Goal: Task Accomplishment & Management: Manage account settings

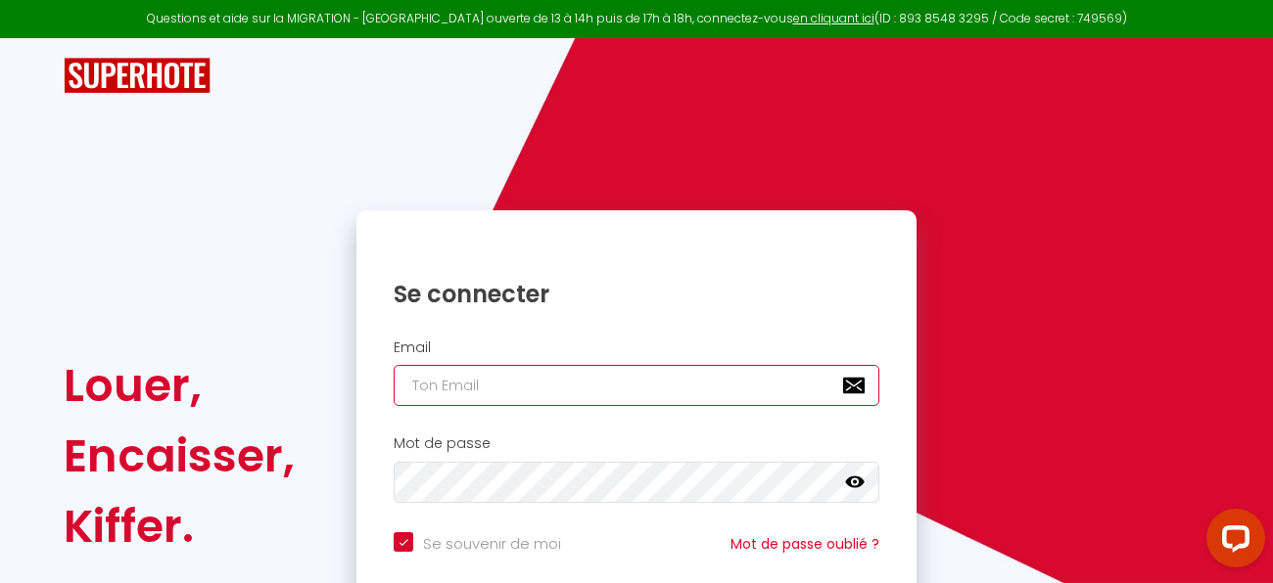
click at [557, 391] on input "email" at bounding box center [637, 385] width 486 height 41
type input "[EMAIL_ADDRESS][DOMAIN_NAME]"
checkbox input "true"
click at [592, 389] on input "[EMAIL_ADDRESS][DOMAIN_NAME]" at bounding box center [637, 385] width 486 height 41
click at [630, 397] on input "[EMAIL_ADDRESS][DOMAIN_NAME]" at bounding box center [637, 385] width 486 height 41
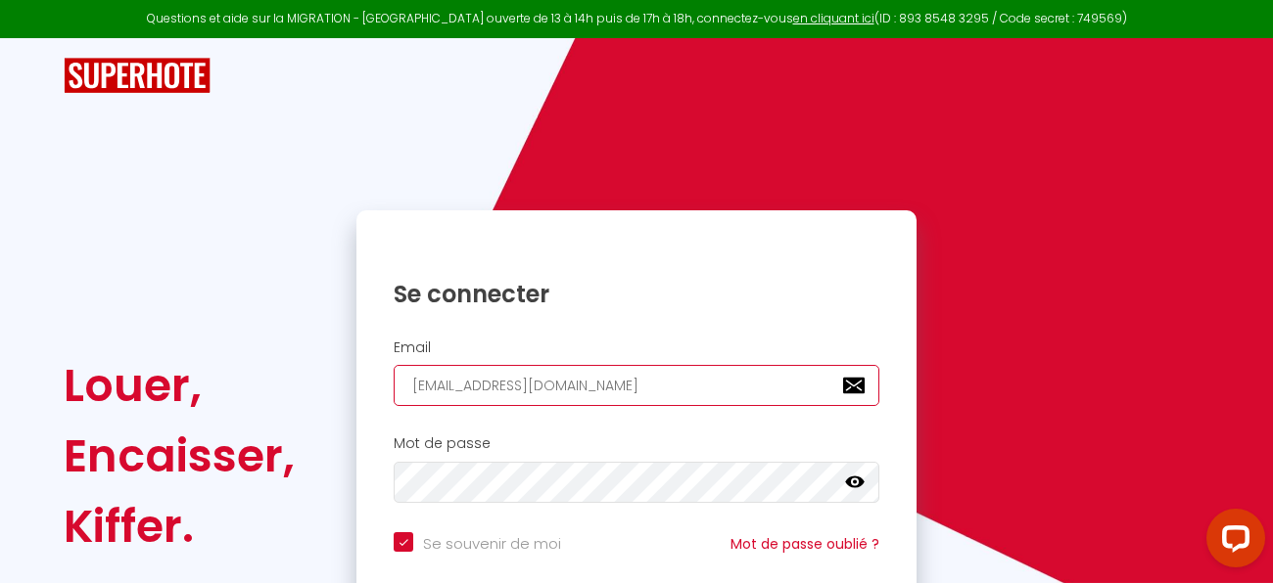
type input "[EMAIL_ADDRESS][DOMAIN_NAME]"
checkbox input "true"
type input "matheo.vermot@icloud.c"
checkbox input "true"
type input "[EMAIL_ADDRESS]."
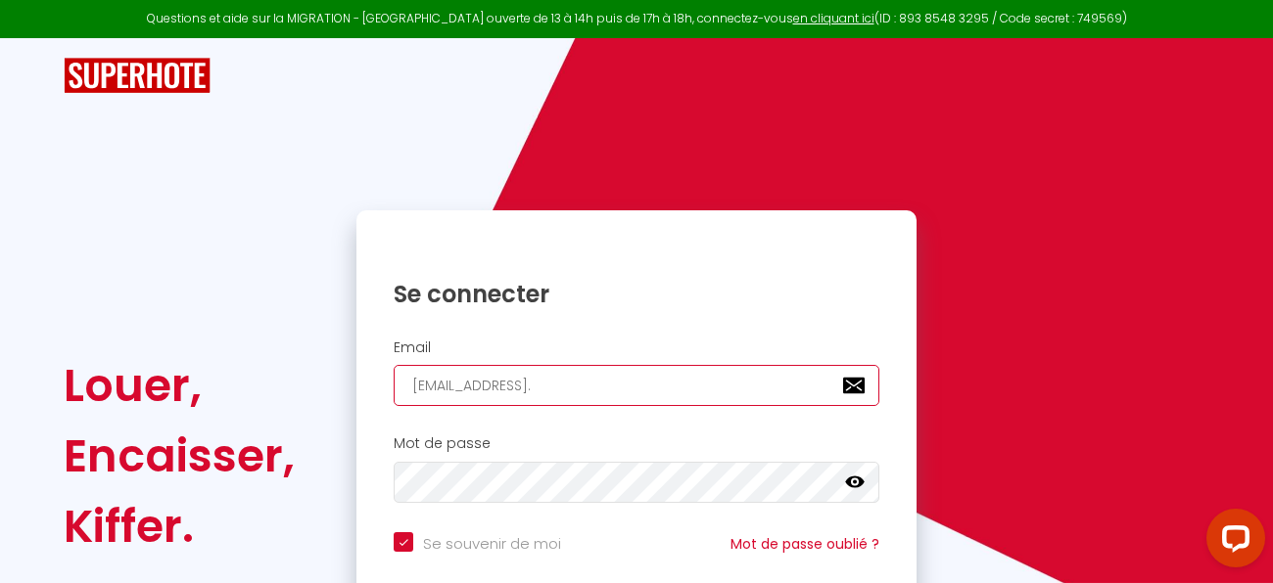
checkbox input "true"
type input "[EMAIL_ADDRESS]"
checkbox input "true"
type input "matheo.vermot@iclou"
checkbox input "true"
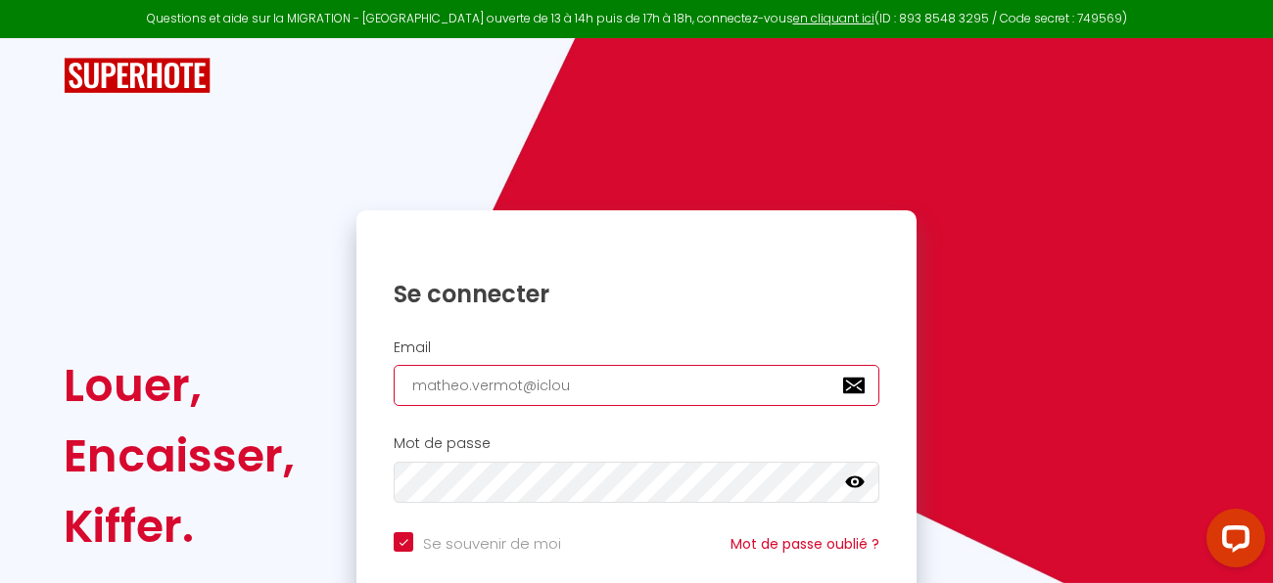
type input "matheo.vermot@iclo"
checkbox input "true"
type input "matheo.vermot@icl"
checkbox input "true"
type input "matheo.vermot@ic"
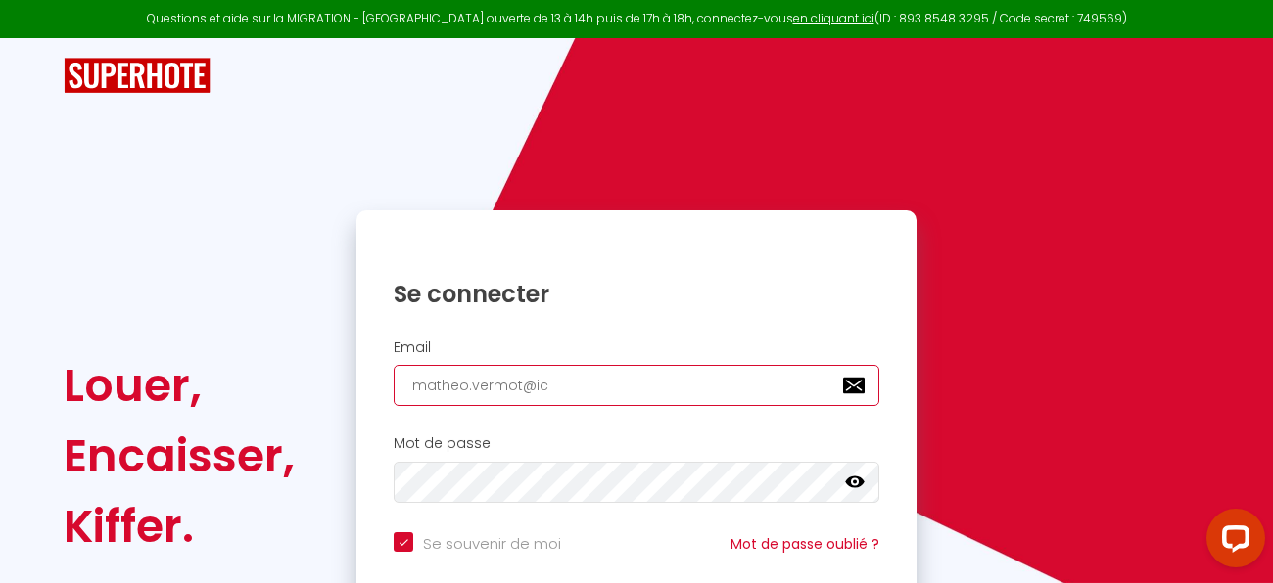
checkbox input "true"
type input "matheo.vermot@i"
checkbox input "true"
type input "matheo.vermot@"
checkbox input "true"
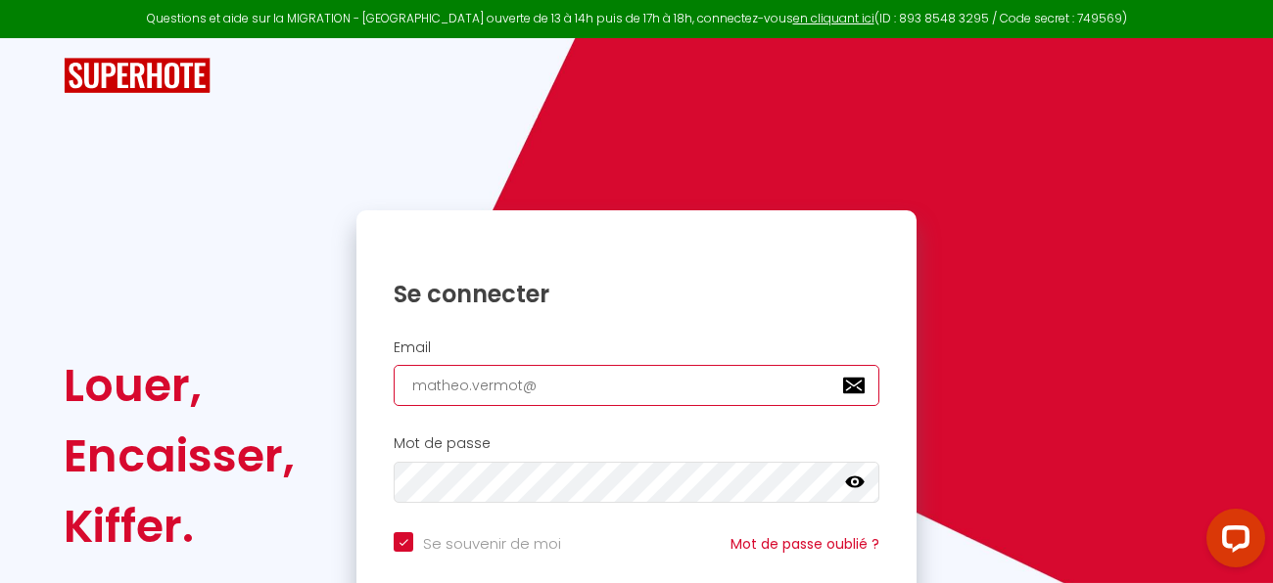
type input "matheo.vermot"
checkbox input "true"
type input "matheo.vermo"
checkbox input "true"
type input "matheo.verm"
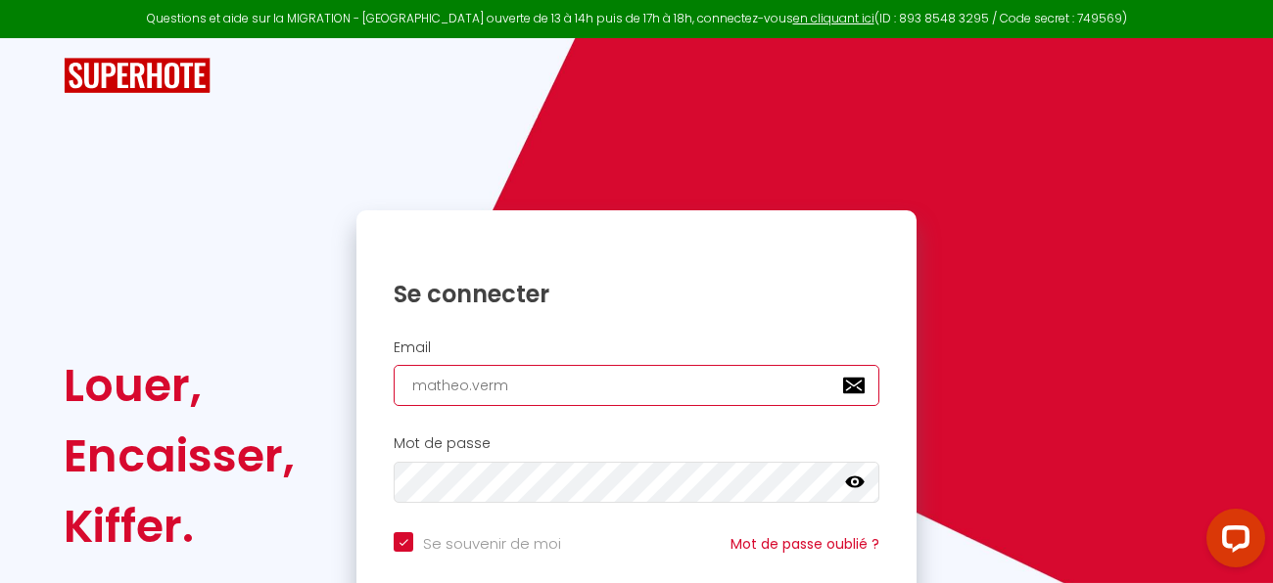
checkbox input "true"
type input "matheo.ver"
checkbox input "true"
type input "[DOMAIN_NAME]"
checkbox input "true"
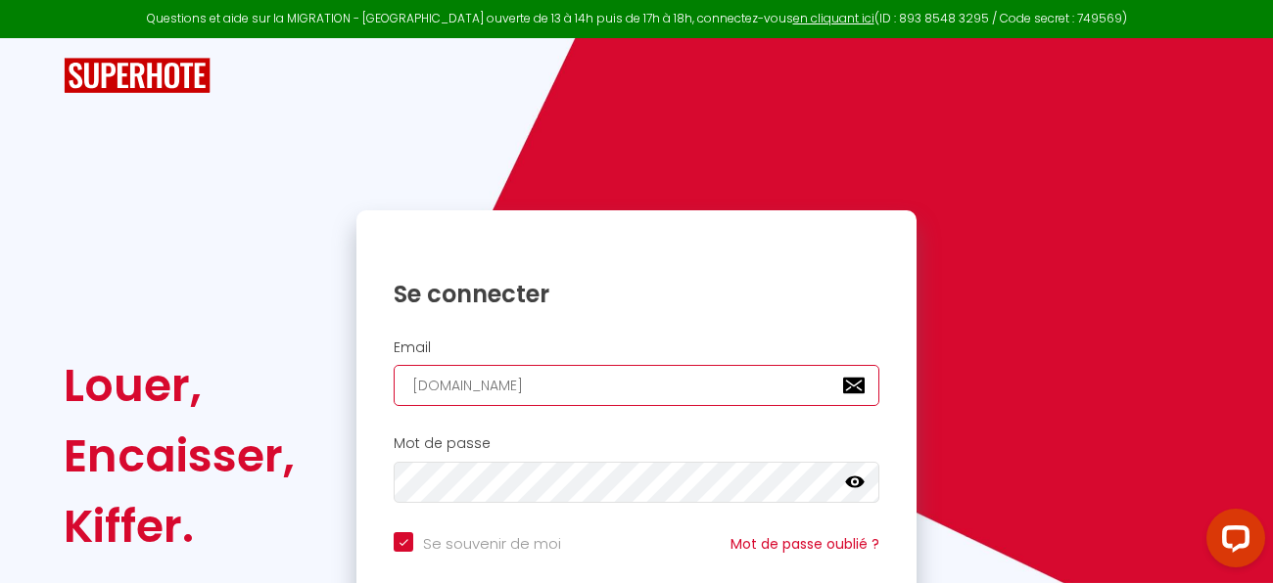
type input "matheo.v"
checkbox input "true"
type input "matheo."
checkbox input "true"
type input "matheo"
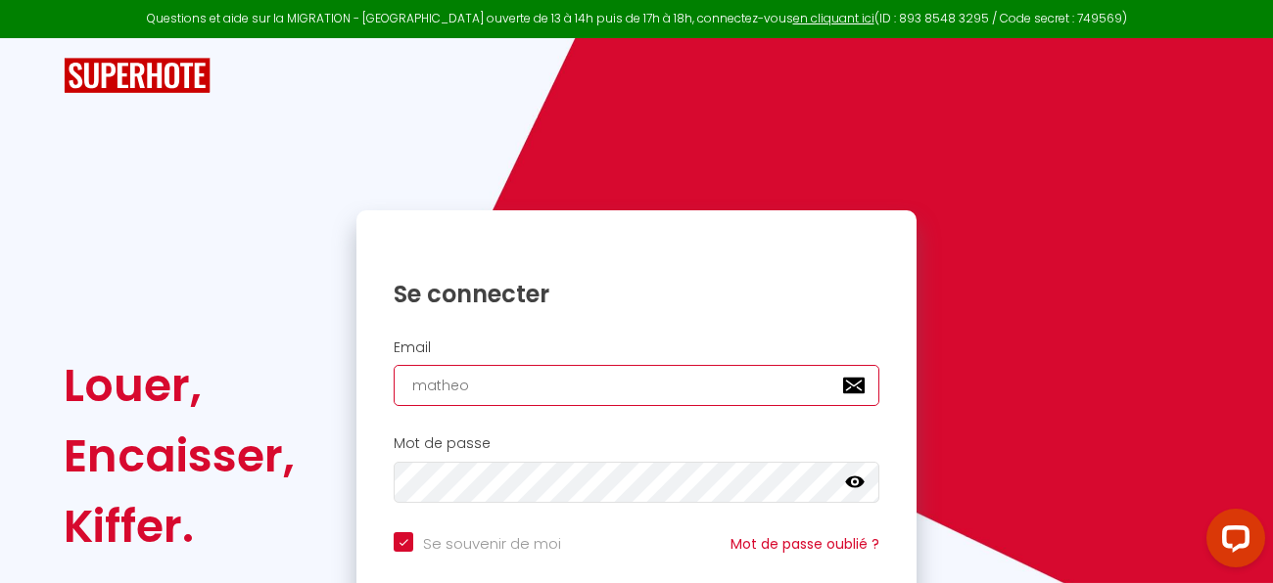
checkbox input "true"
type input "mathe"
checkbox input "true"
type input "math"
checkbox input "true"
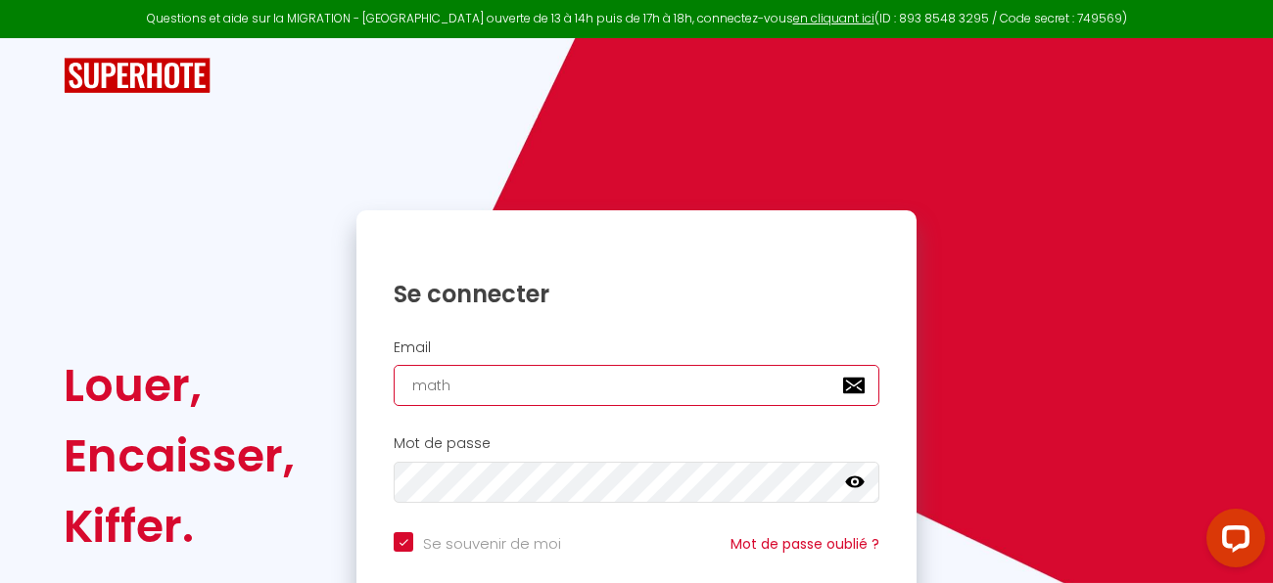
type input "mat"
checkbox input "true"
type input "ma"
checkbox input "true"
type input "m"
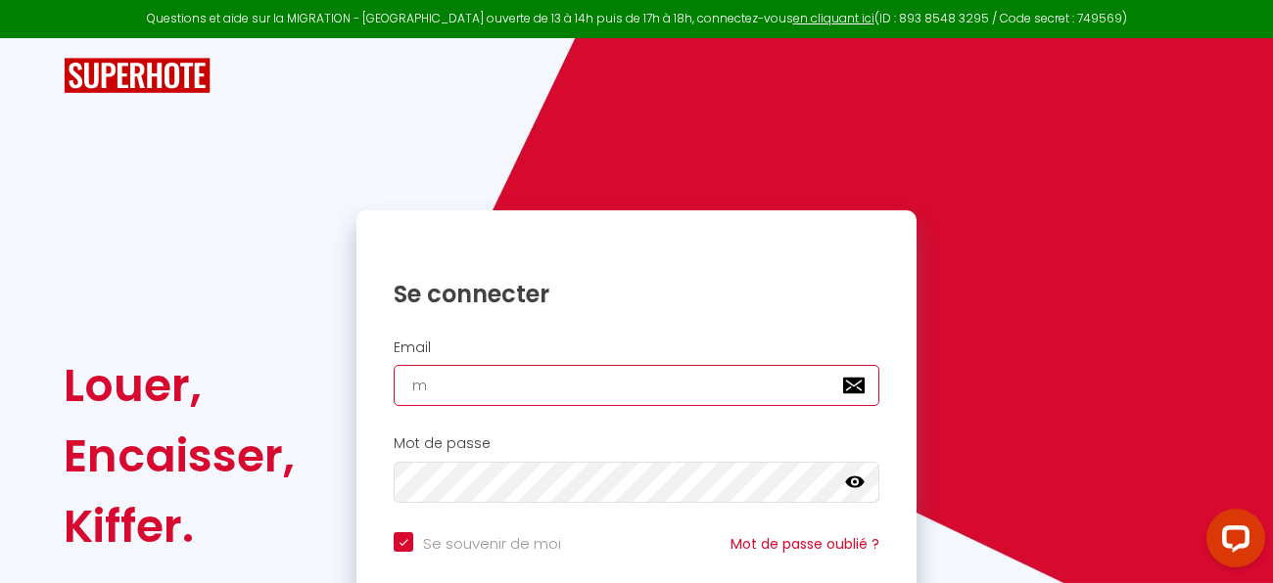
checkbox input "true"
type input "c"
checkbox input "true"
type input "co"
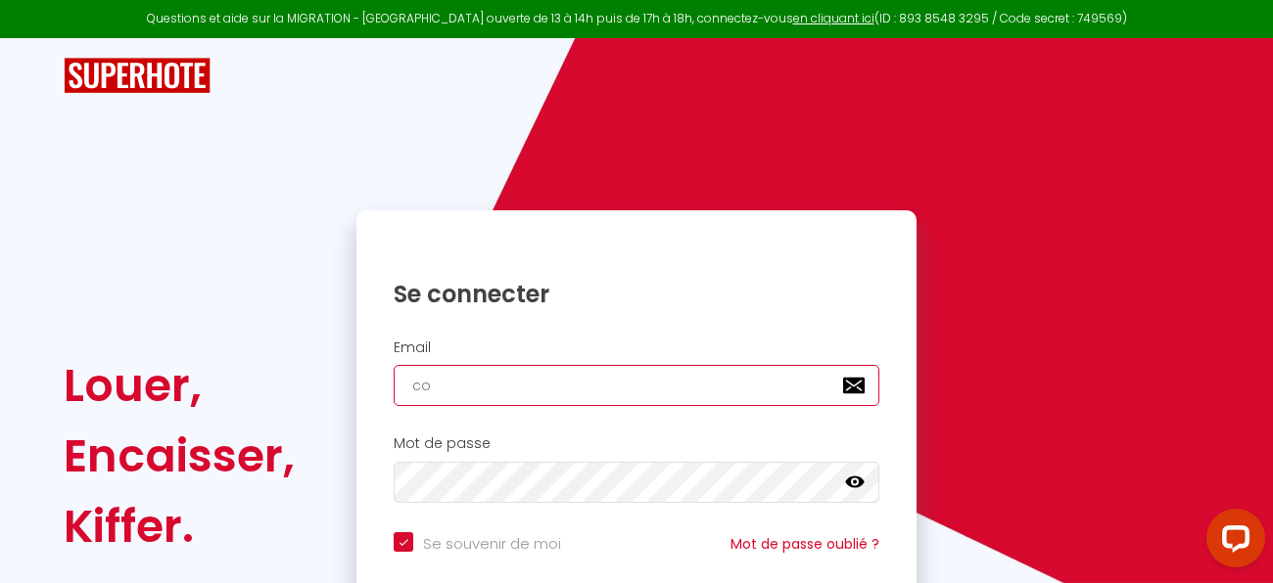
checkbox input "true"
type input "con"
checkbox input "true"
type input "conc"
checkbox input "true"
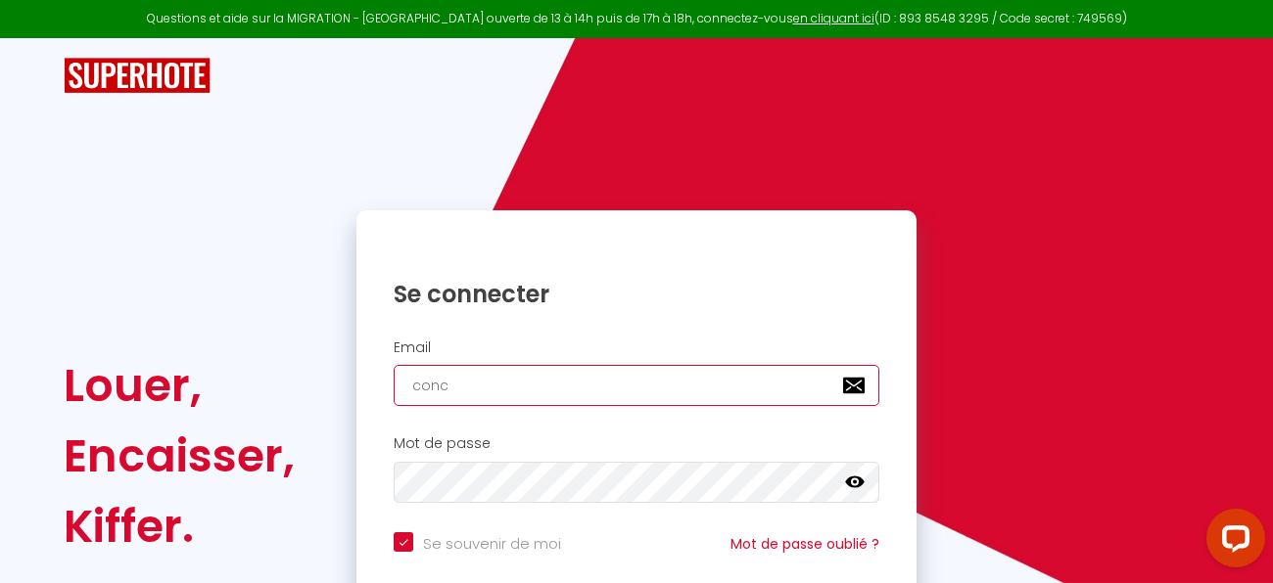
type input "conci"
checkbox input "true"
type input "concie"
checkbox input "true"
type input "concier"
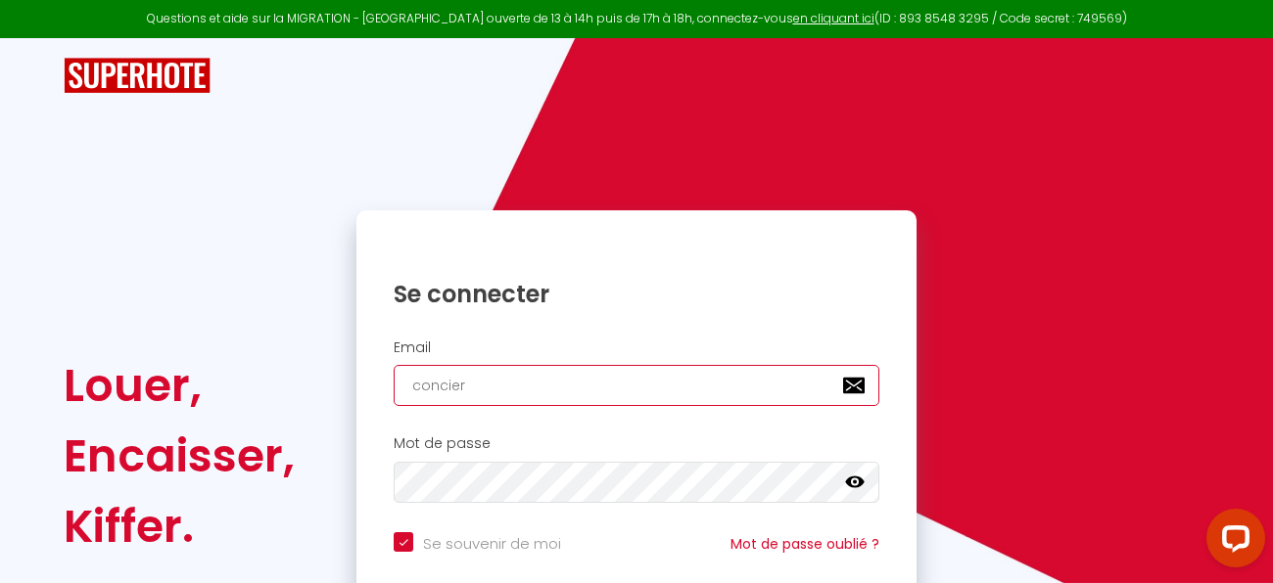
checkbox input "true"
type input "concierg"
checkbox input "true"
type input "concierge"
checkbox input "true"
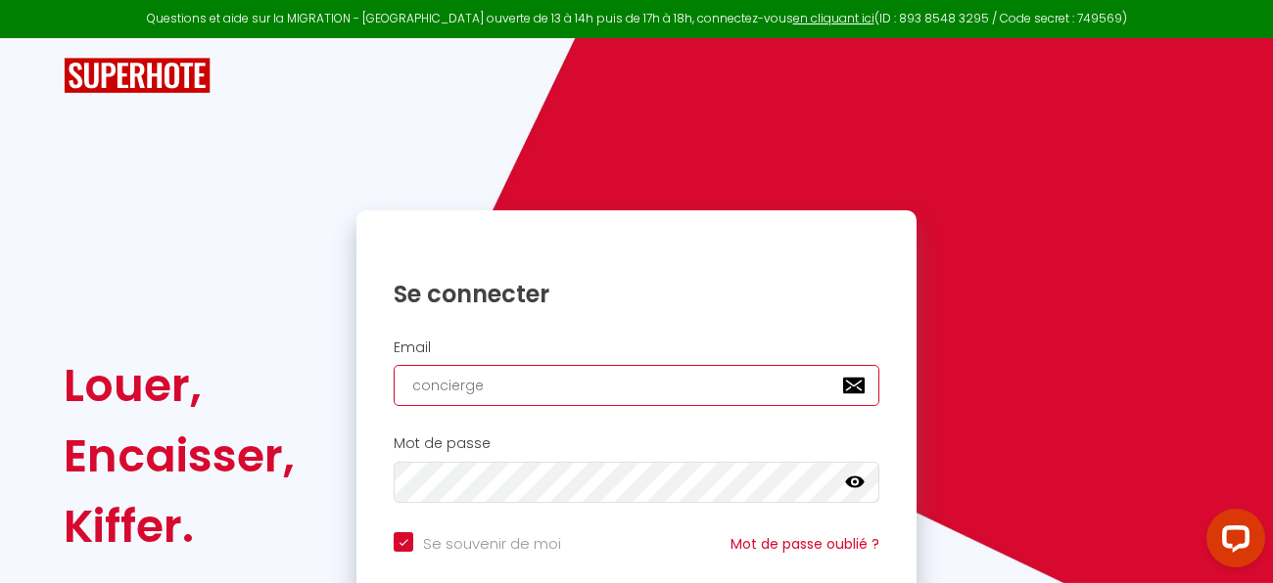
type input "concierger"
checkbox input "true"
type input "conciergeri"
checkbox input "true"
type input "conciergerie"
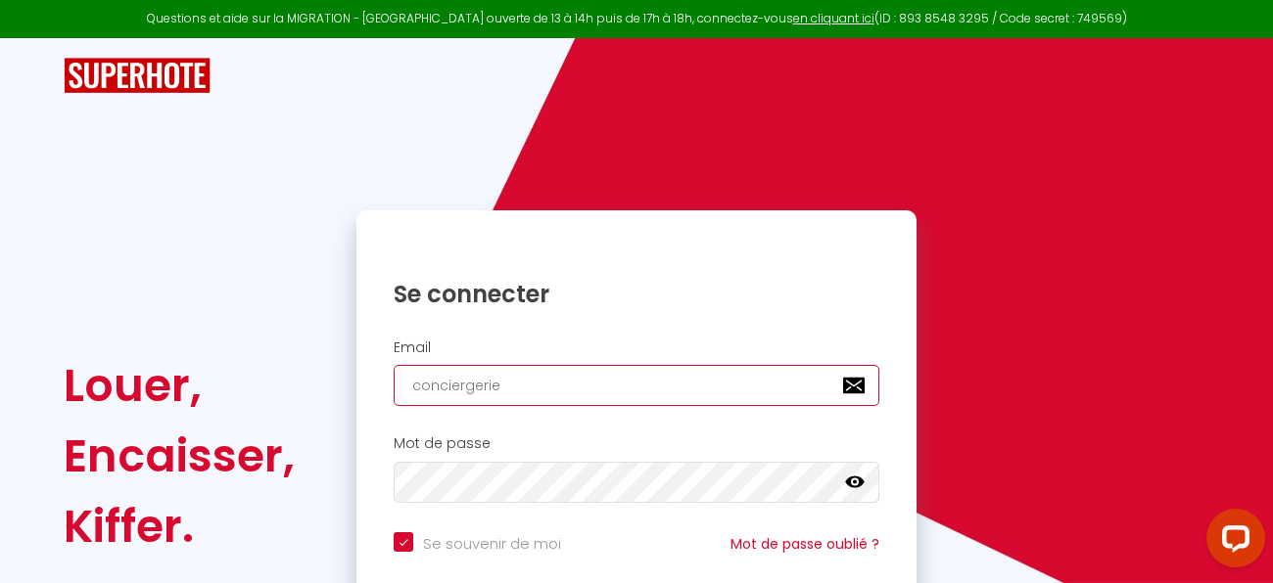
checkbox input "true"
type input "conciergerieb"
checkbox input "true"
type input "conciergeriebe"
checkbox input "true"
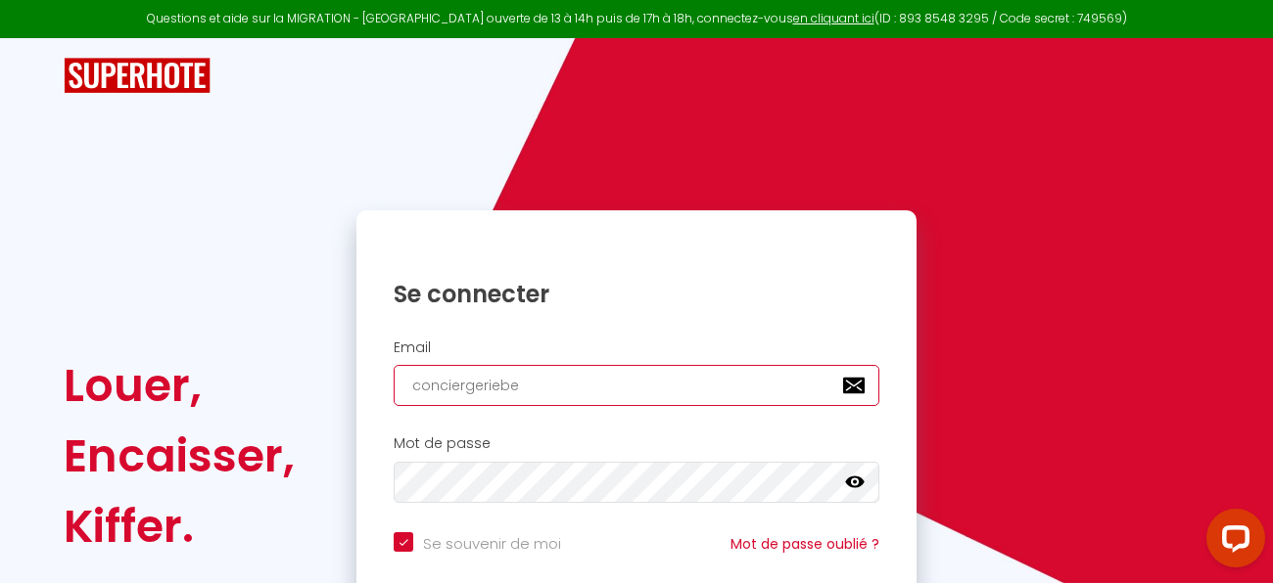
type input "conciergeriebes"
checkbox input "true"
type input "conciergeriebesa"
checkbox input "true"
type input "conciergeriebesan"
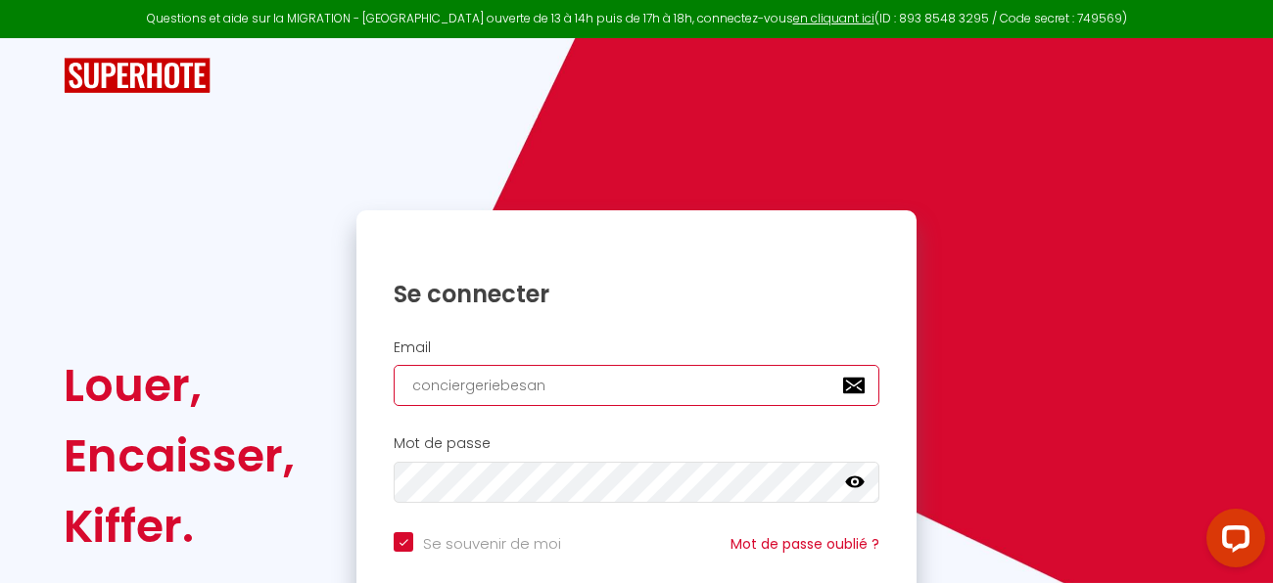
checkbox input "true"
type input "conciergeriebesanc"
checkbox input "true"
type input "conciergeriebesanco"
checkbox input "true"
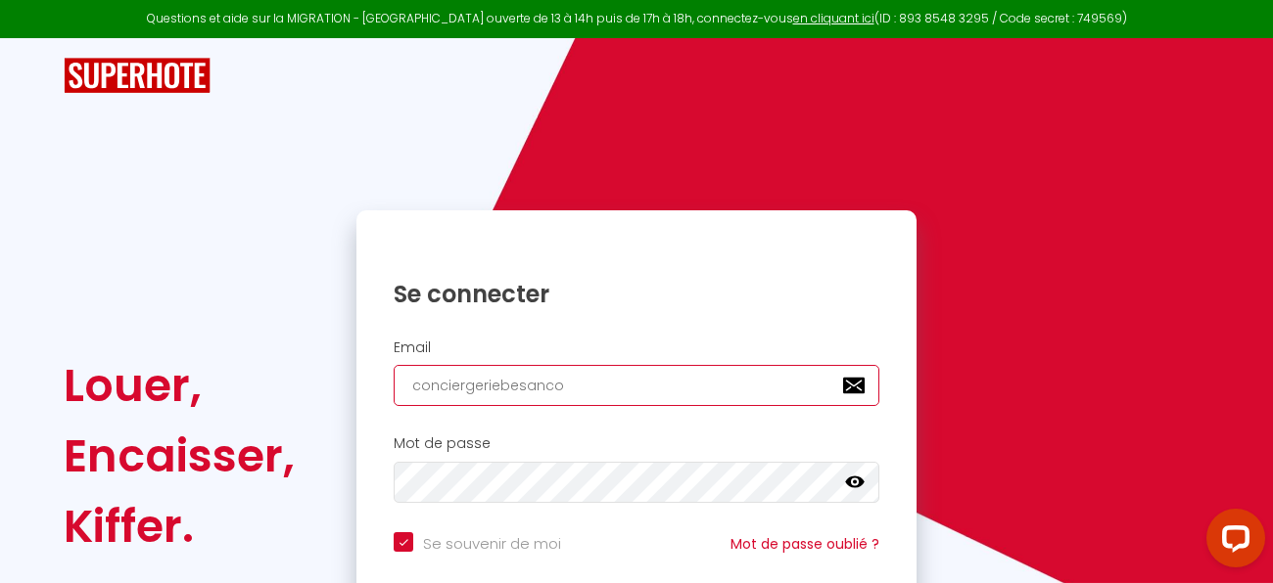
type input "conciergeriebesancon"
checkbox input "true"
type input "conciergeriebesancon@"
checkbox input "true"
type input "conciergeriebesancon@g"
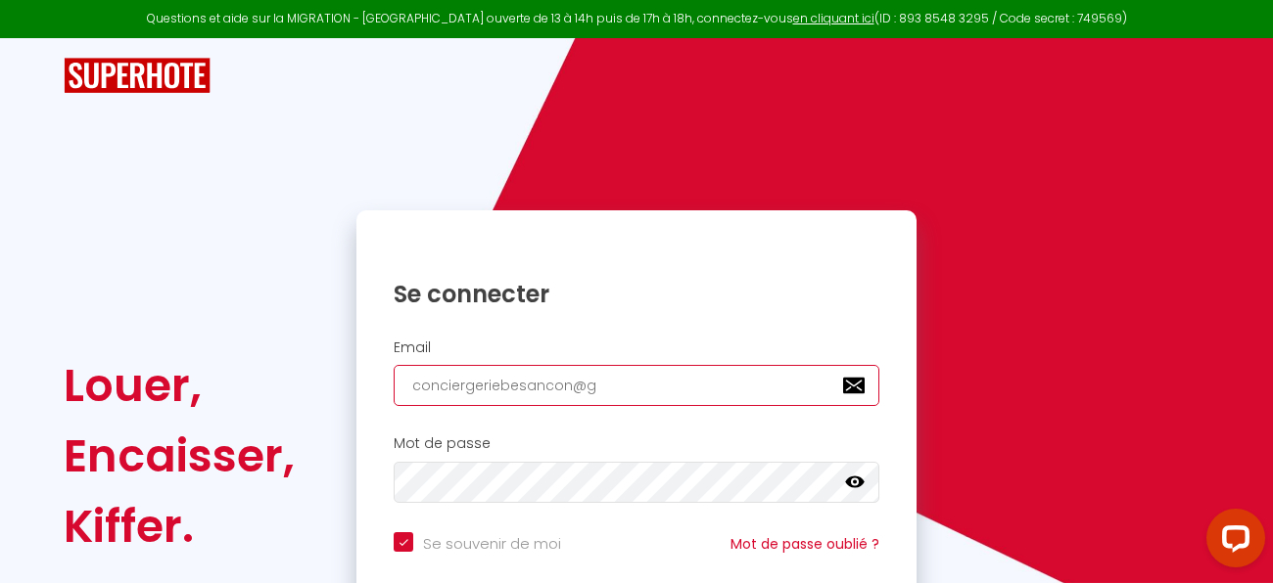
checkbox input "true"
type input "conciergeriebesancon@gm"
checkbox input "true"
type input "conciergeriebesancon@gma"
checkbox input "true"
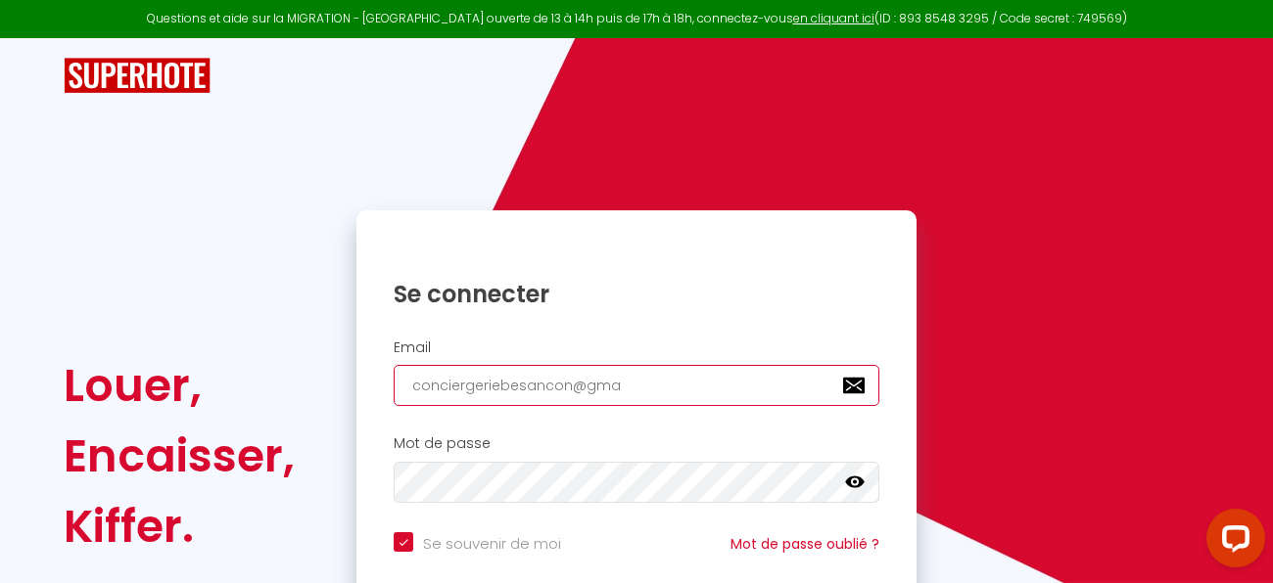
type input "conciergeriebesancon@gmai"
checkbox input "true"
type input "[EMAIL_ADDRESS]"
checkbox input "true"
type input "[EMAIL_ADDRESS]."
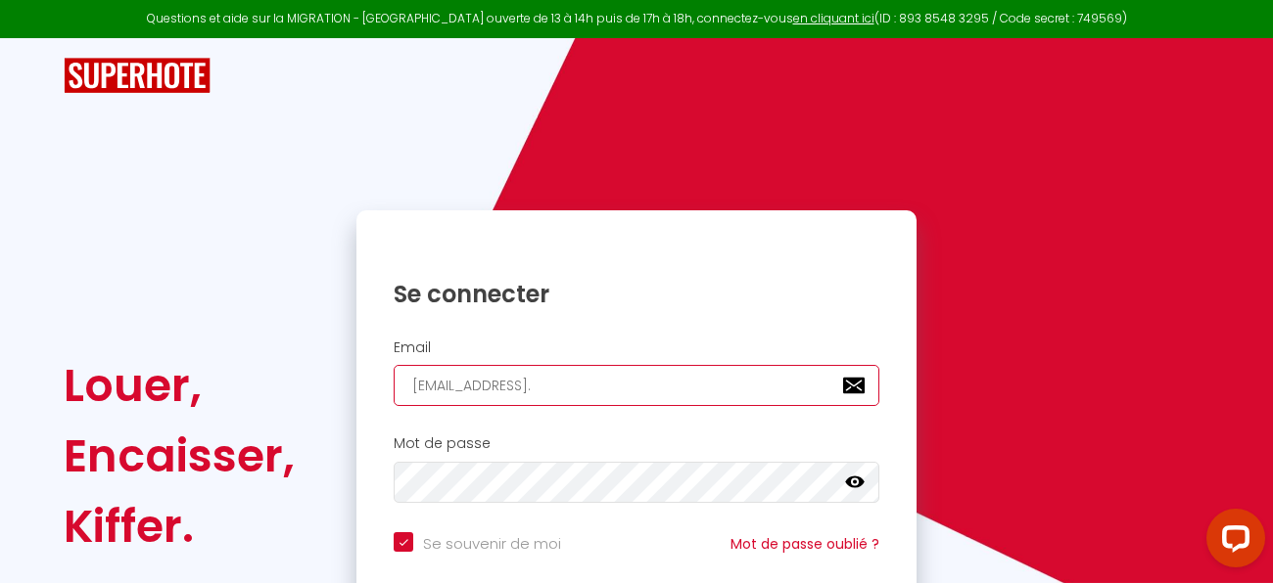
checkbox input "true"
type input "conciergeriebesancon@gmail.c"
checkbox input "true"
type input "[EMAIL_ADDRESS][DOMAIN_NAME]"
checkbox input "true"
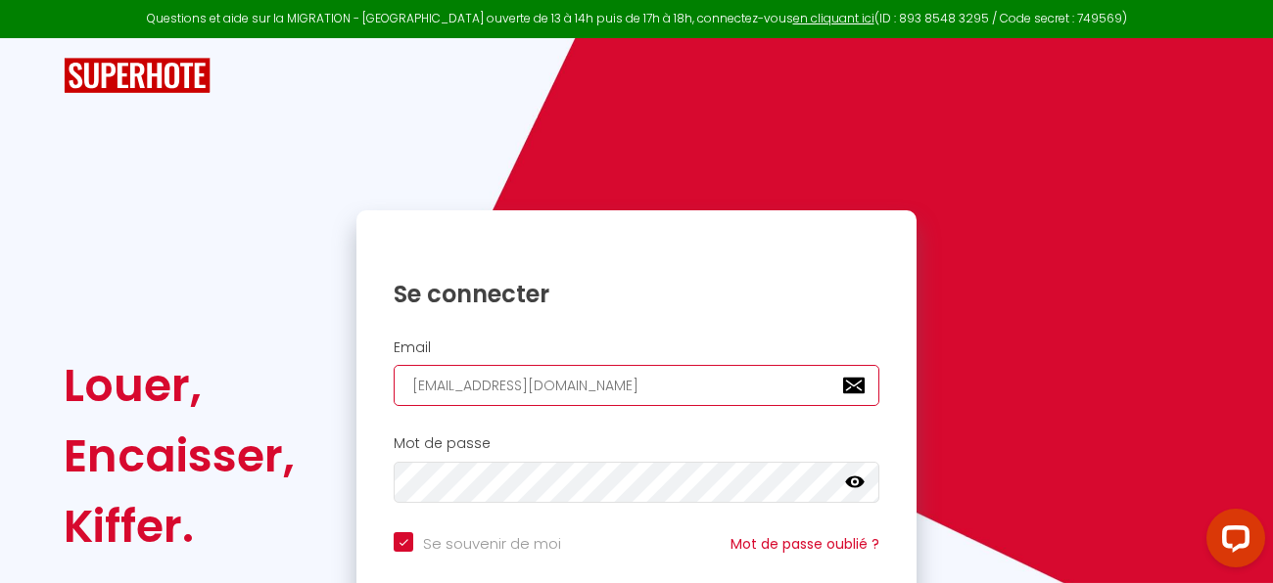
type input "[EMAIL_ADDRESS][DOMAIN_NAME]"
checkbox input "true"
type input "[EMAIL_ADDRESS][DOMAIN_NAME]"
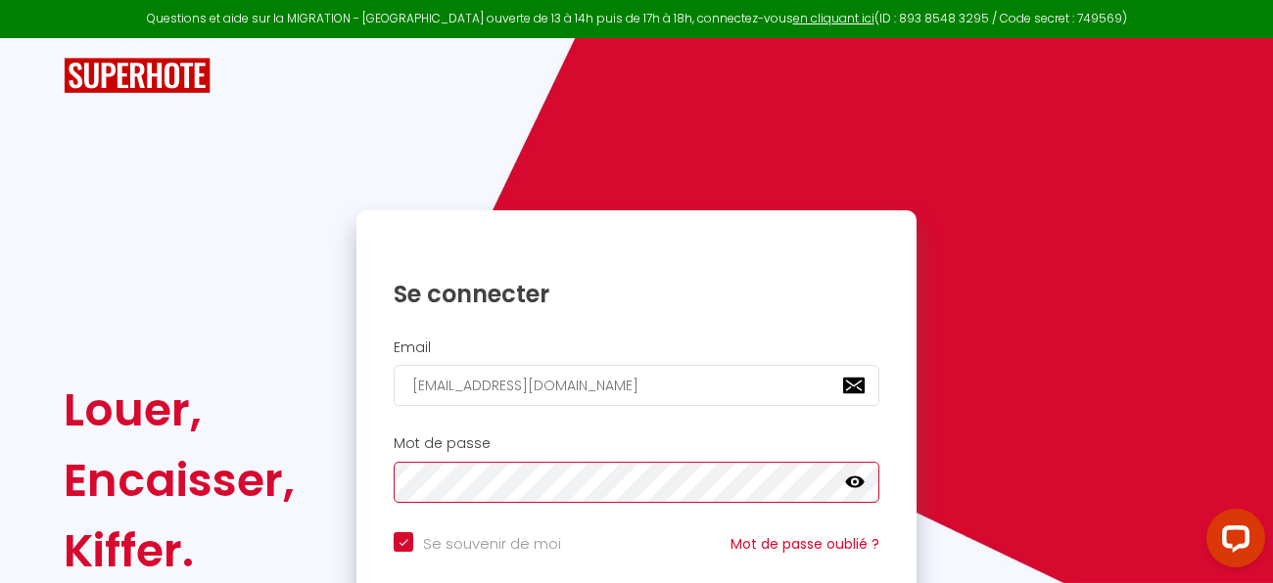
checkbox input "true"
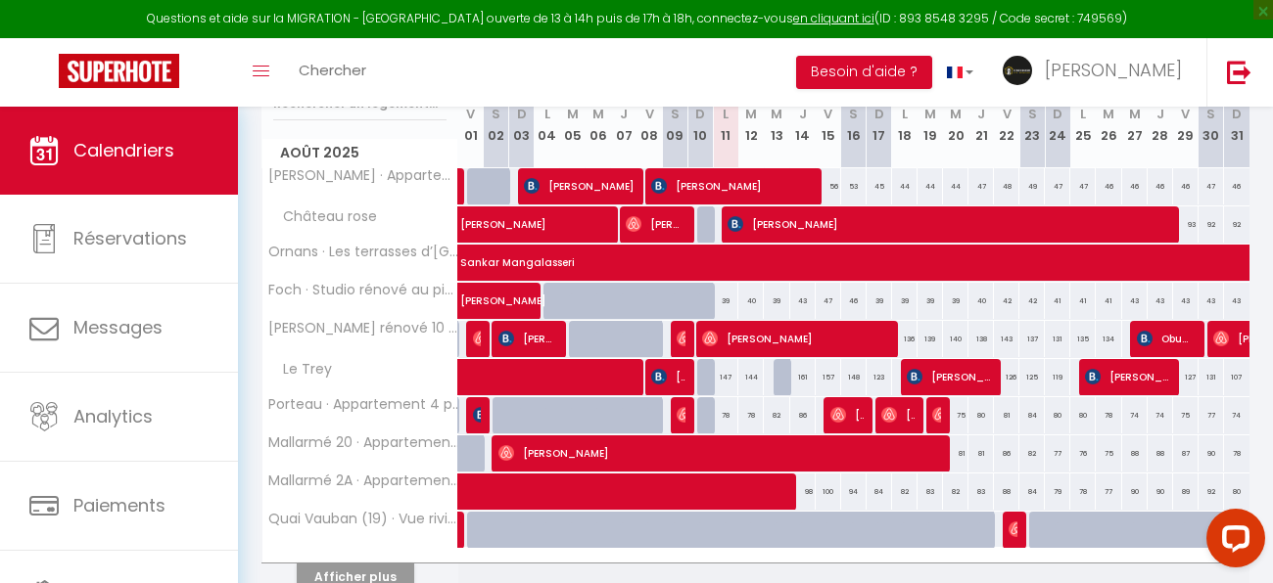
scroll to position [373, 0]
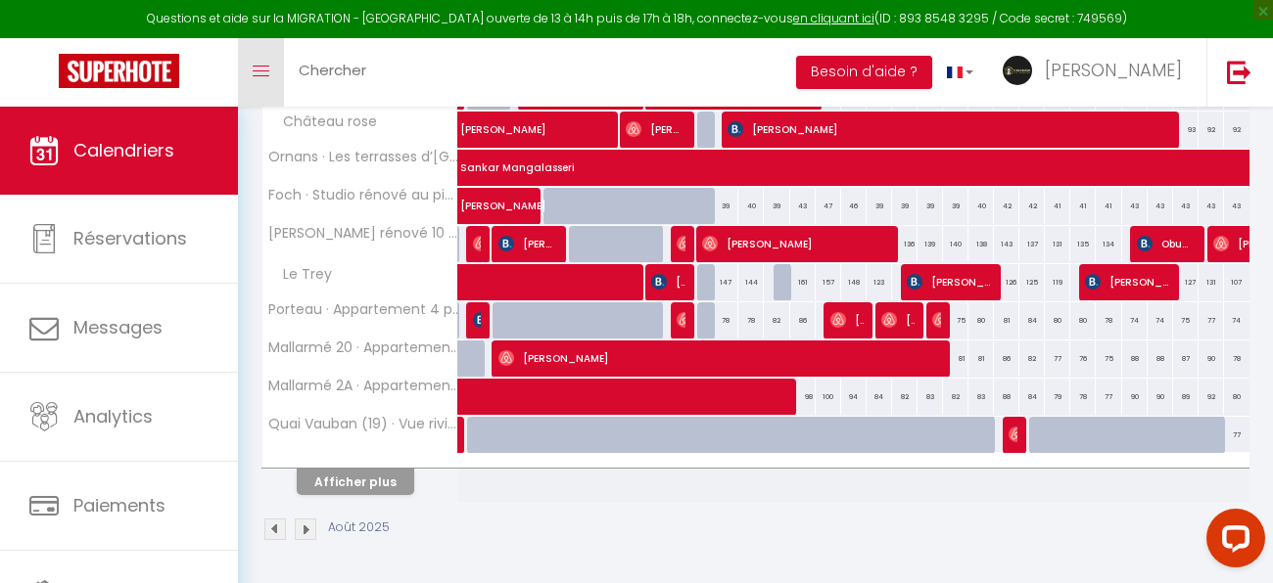
click at [264, 59] on link "Toggle menubar" at bounding box center [261, 72] width 46 height 69
click at [367, 78] on link "Chercher" at bounding box center [332, 72] width 97 height 69
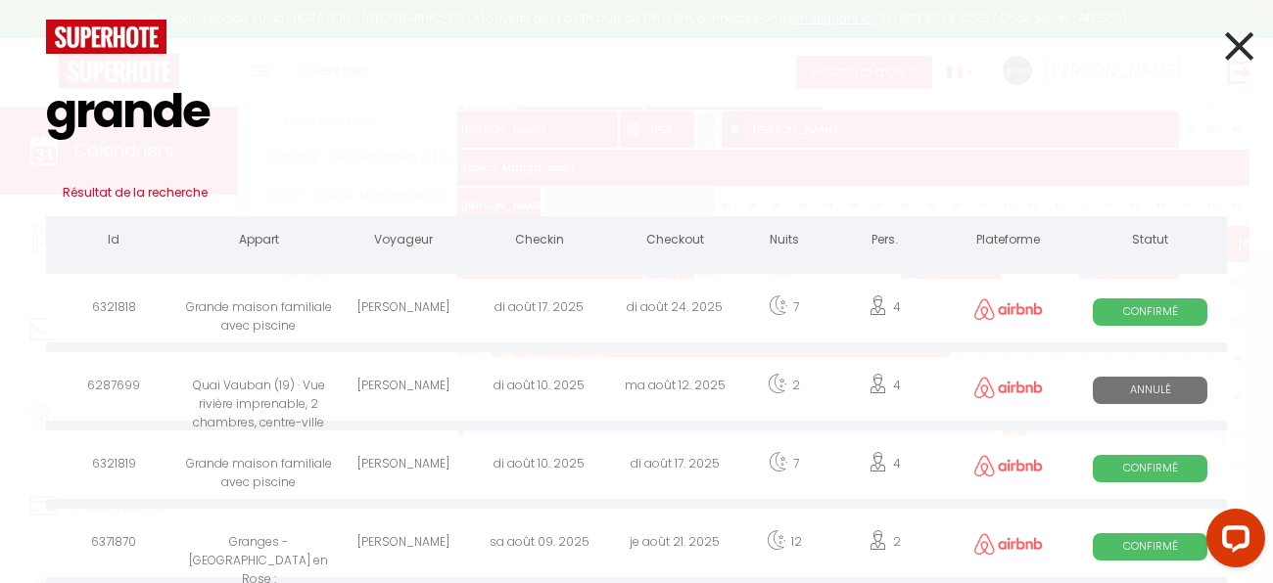
type input "grande"
click at [252, 324] on div "Grande maison familiale avec piscine" at bounding box center [259, 311] width 154 height 64
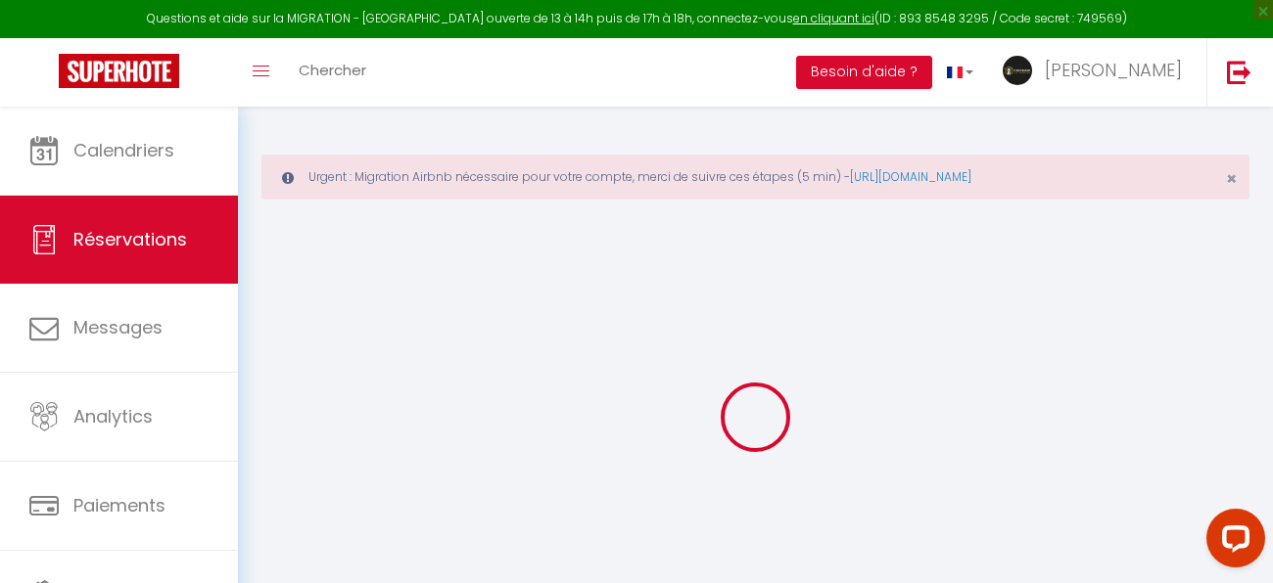
type input "[PERSON_NAME]"
type input "Corbeel"
type input "[EMAIL_ADDRESS][DOMAIN_NAME]"
type input "[PHONE_NUMBER]"
type input "B"
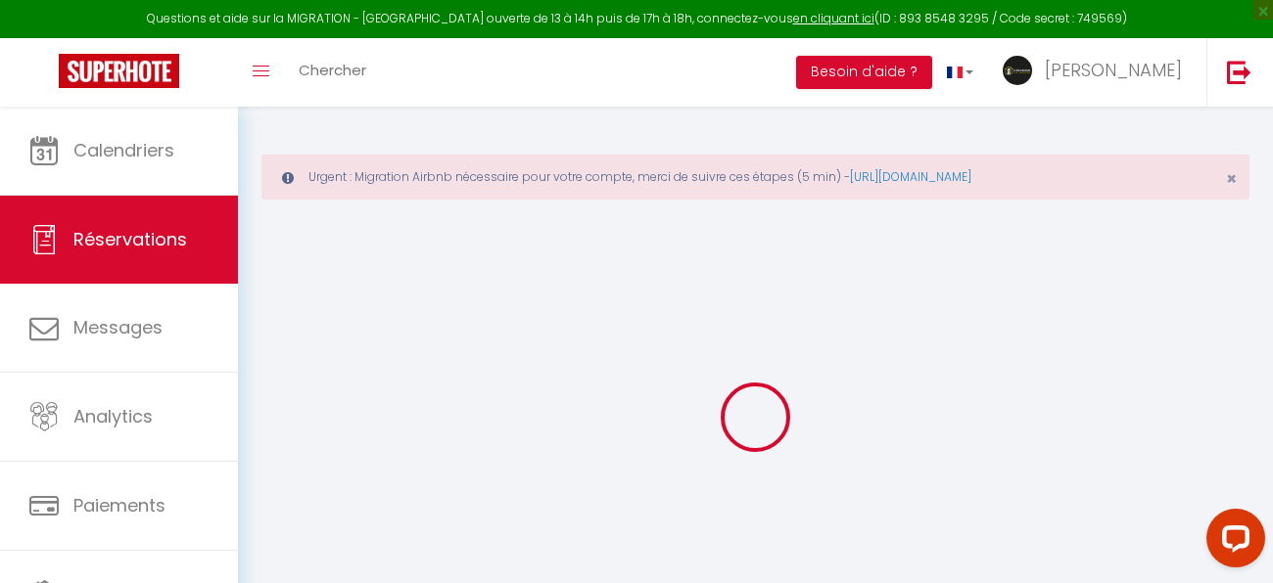
select select "BY"
type input "398.88"
select select "74522"
select select "1"
select select
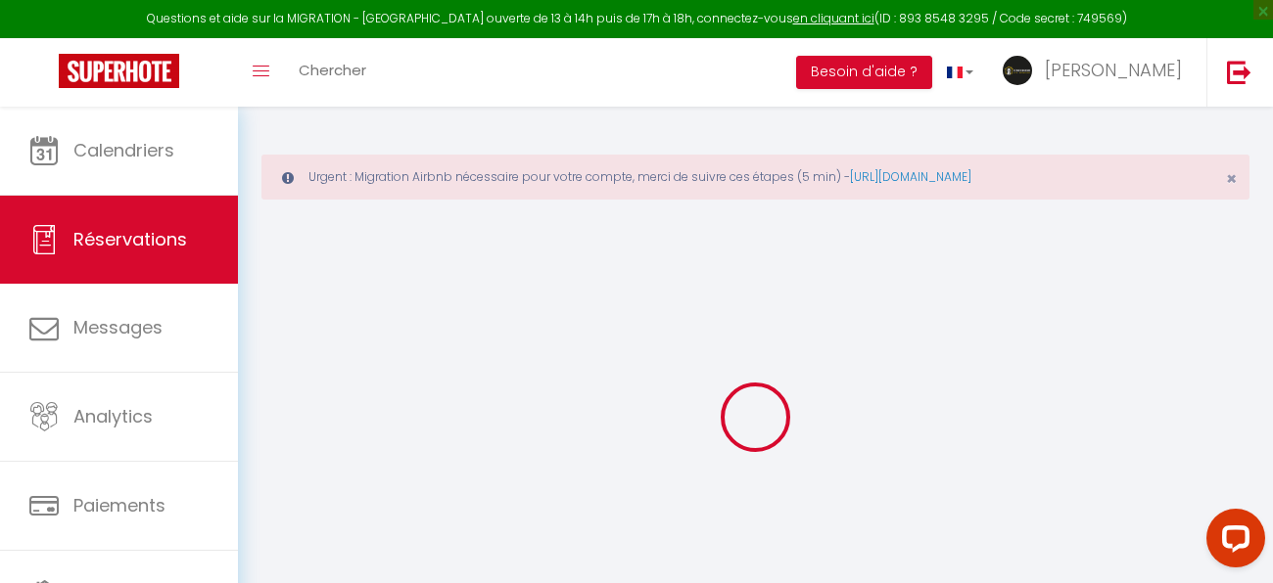
select select
type input "4"
type input "3"
select select "12"
select select
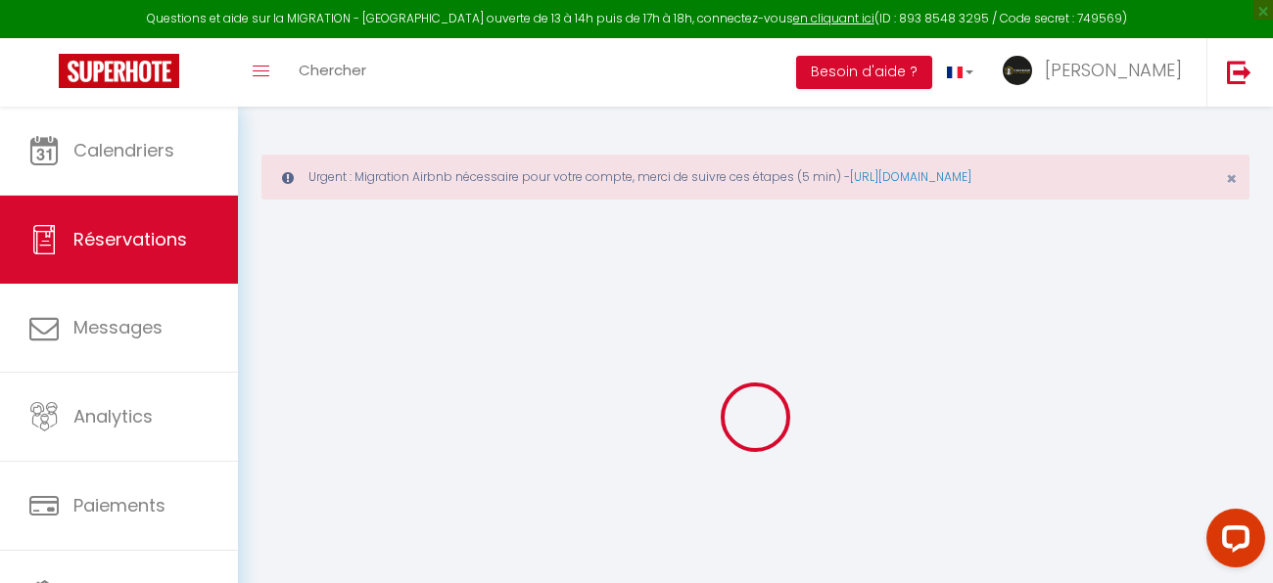
type input "2086"
checkbox input "false"
type input "0"
select select "1"
type input "0"
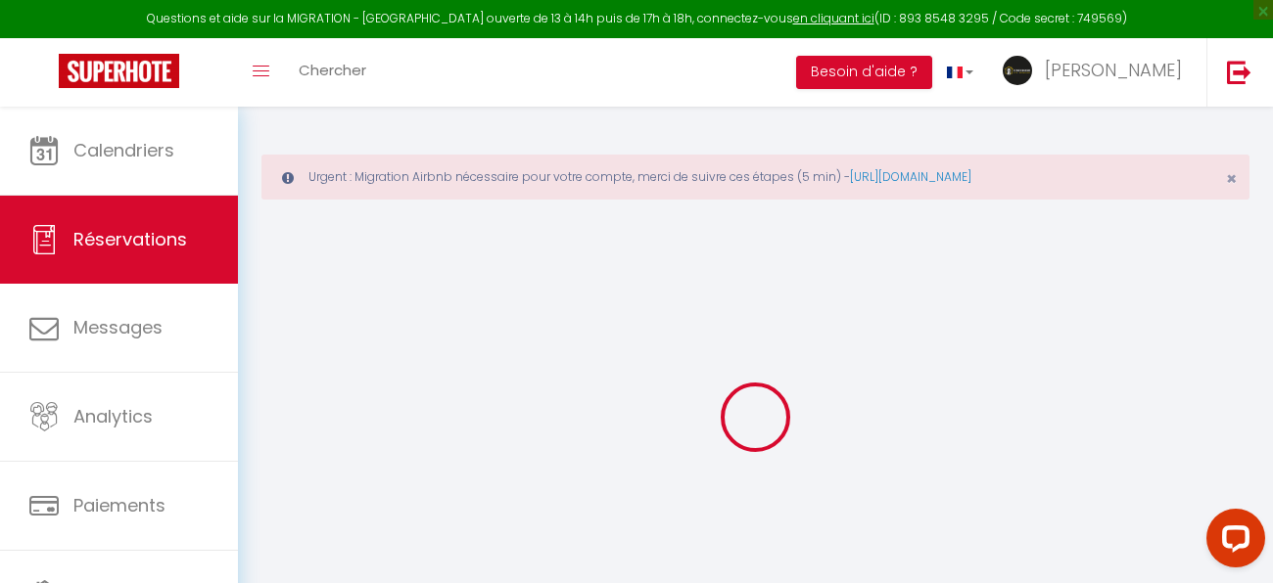
type input "0"
select select
select select "15"
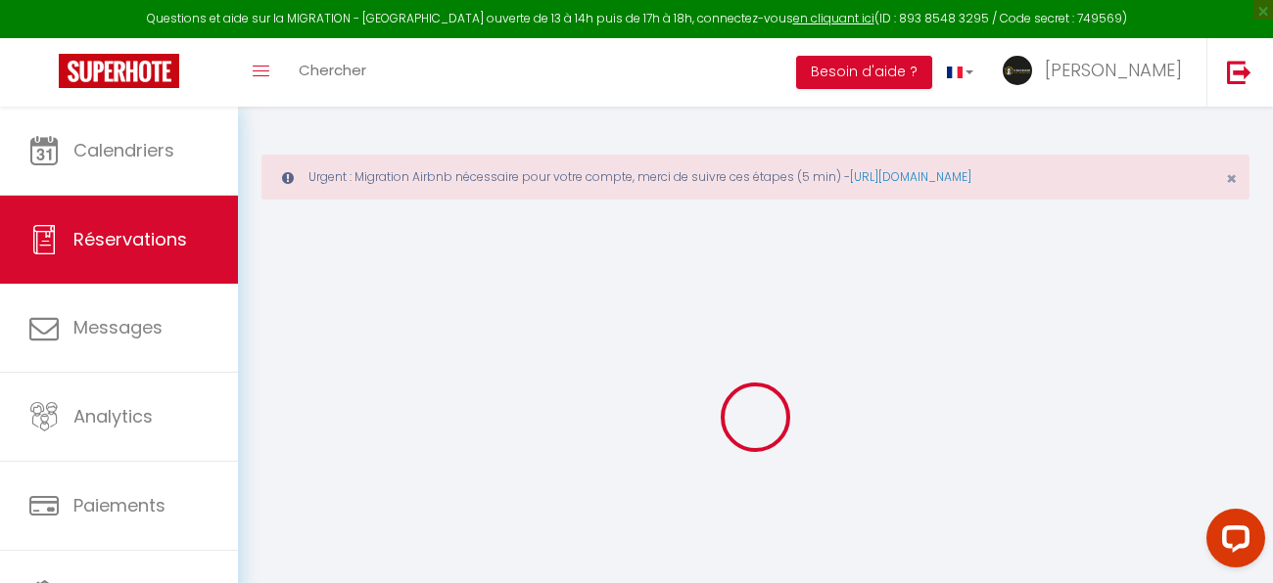
checkbox input "false"
select select
checkbox input "false"
select select
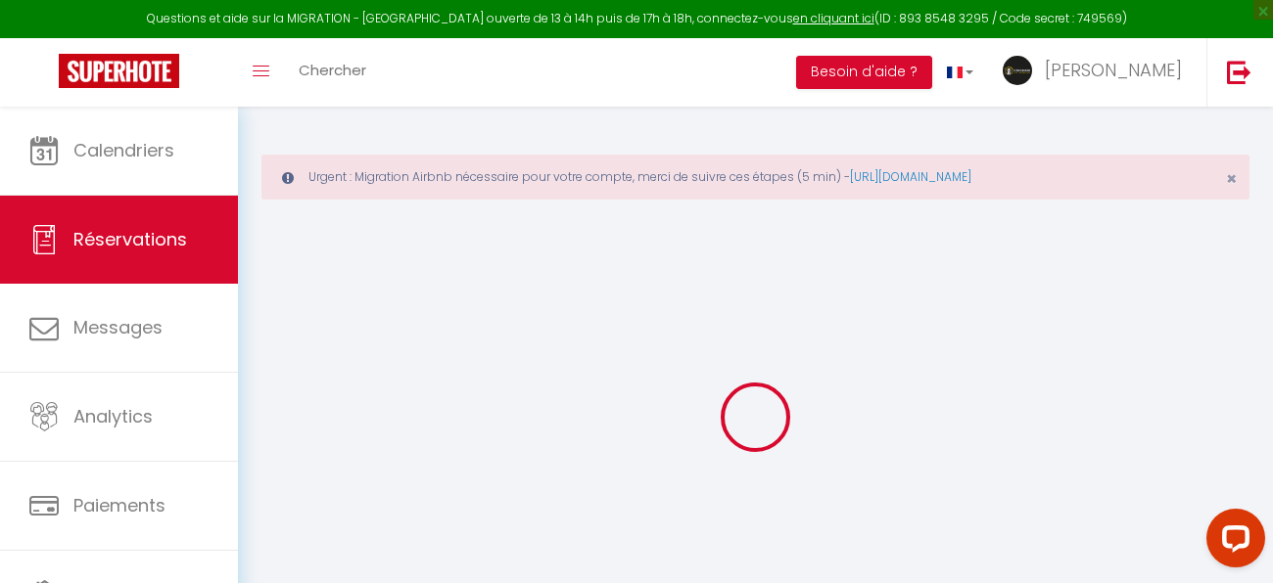
select select
checkbox input "false"
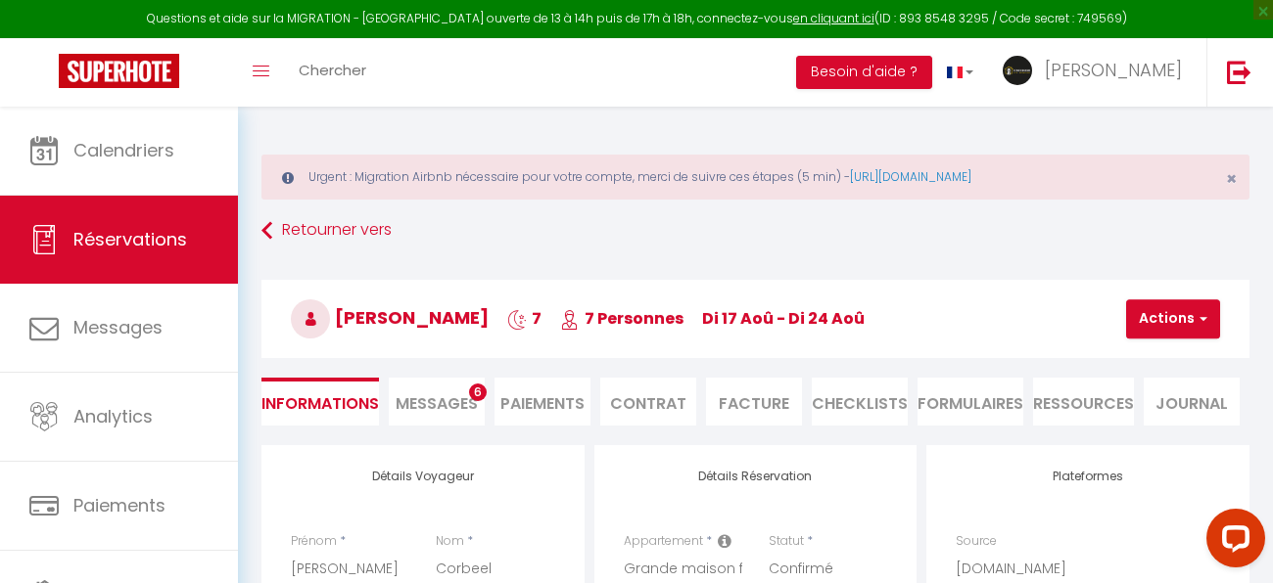
type input "130"
type input "65.56"
select select
checkbox input "false"
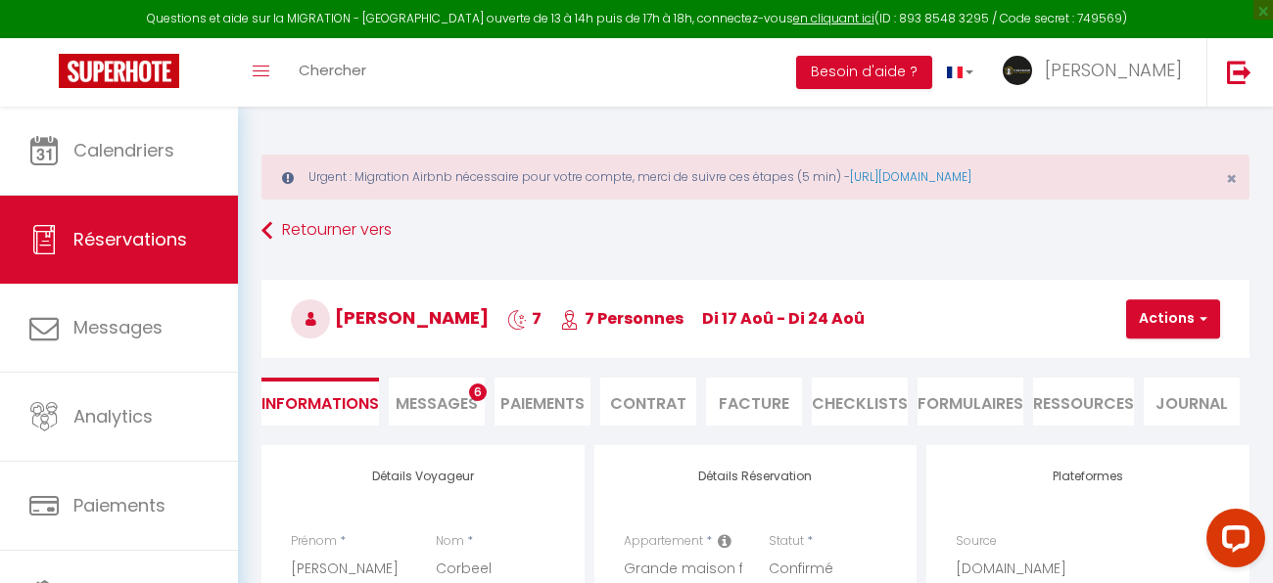
select select
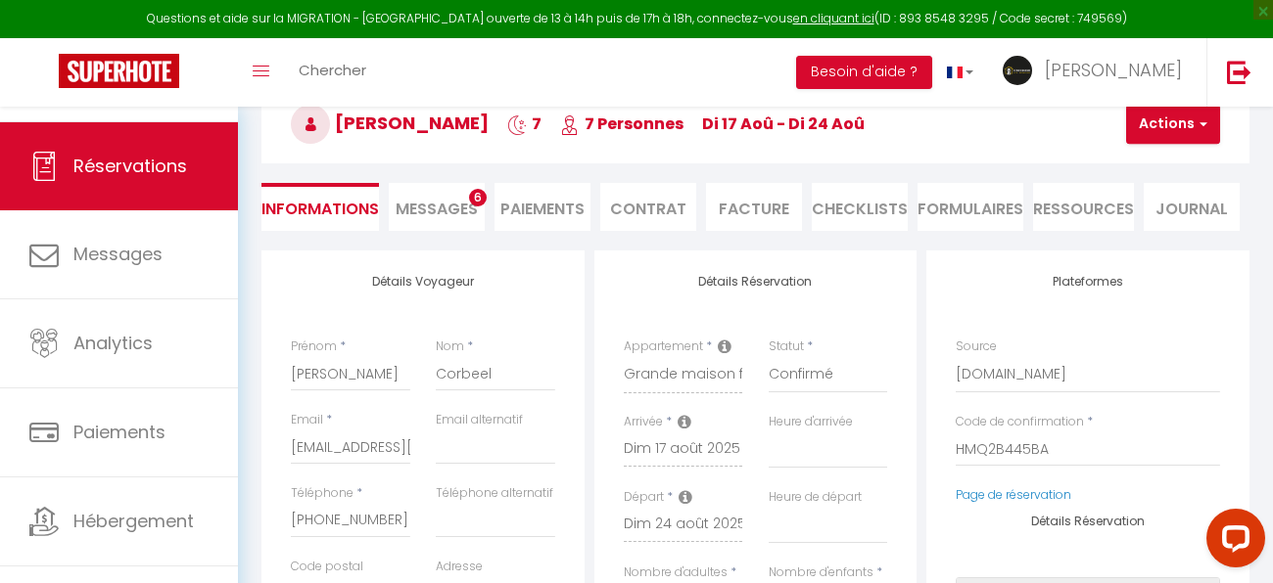
scroll to position [103, 0]
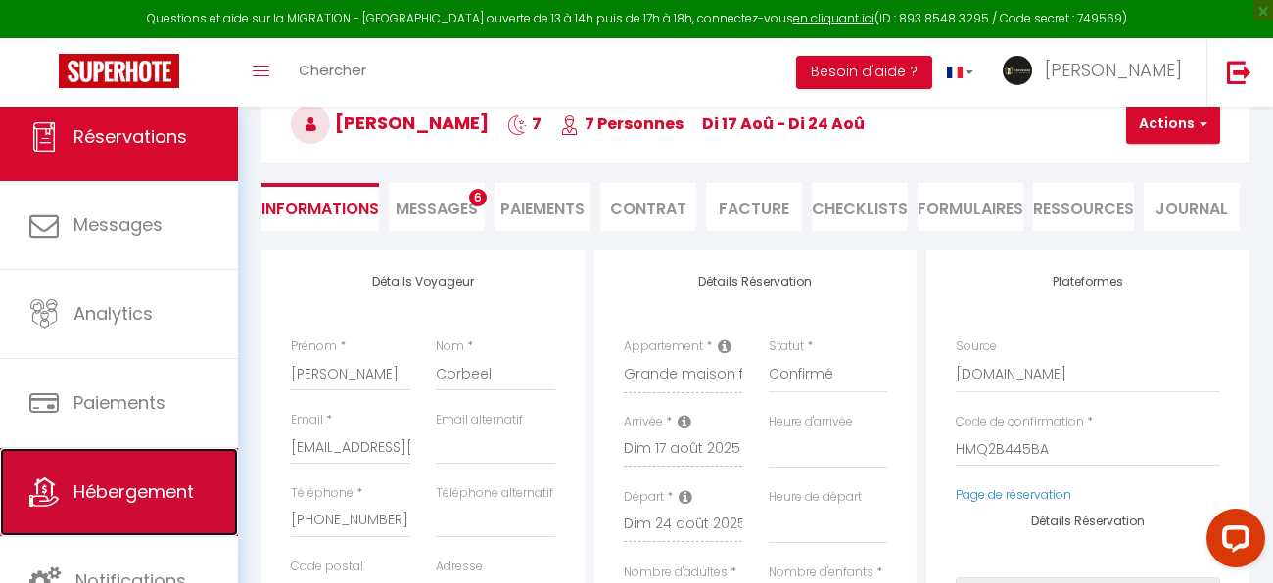
click at [161, 529] on link "Hébergement" at bounding box center [119, 492] width 238 height 88
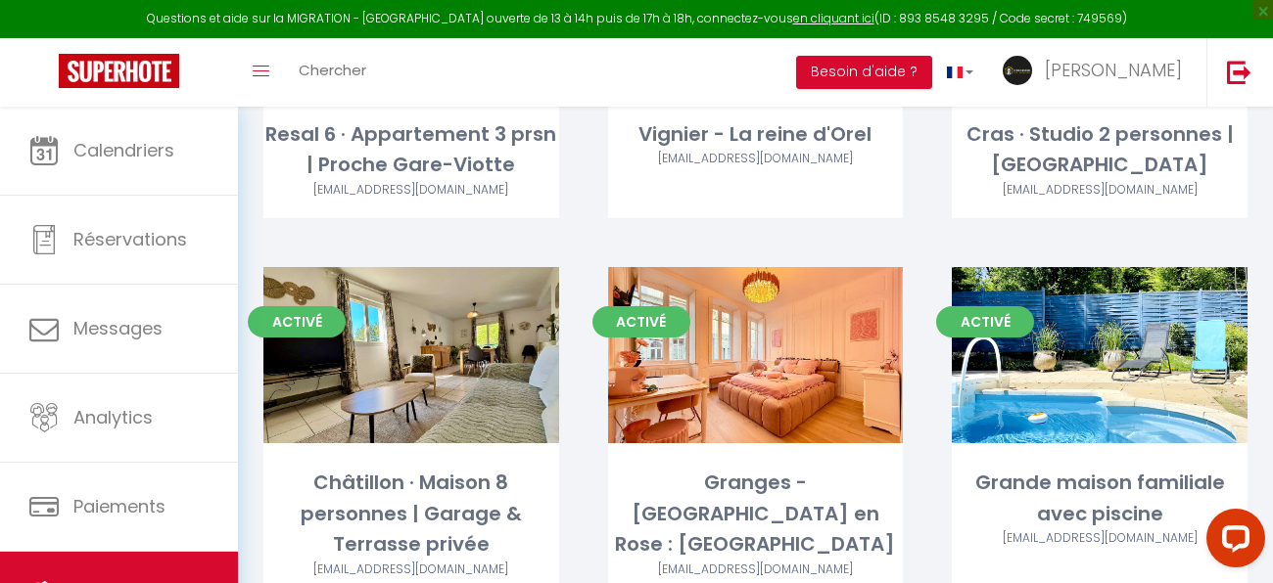
scroll to position [4279, 0]
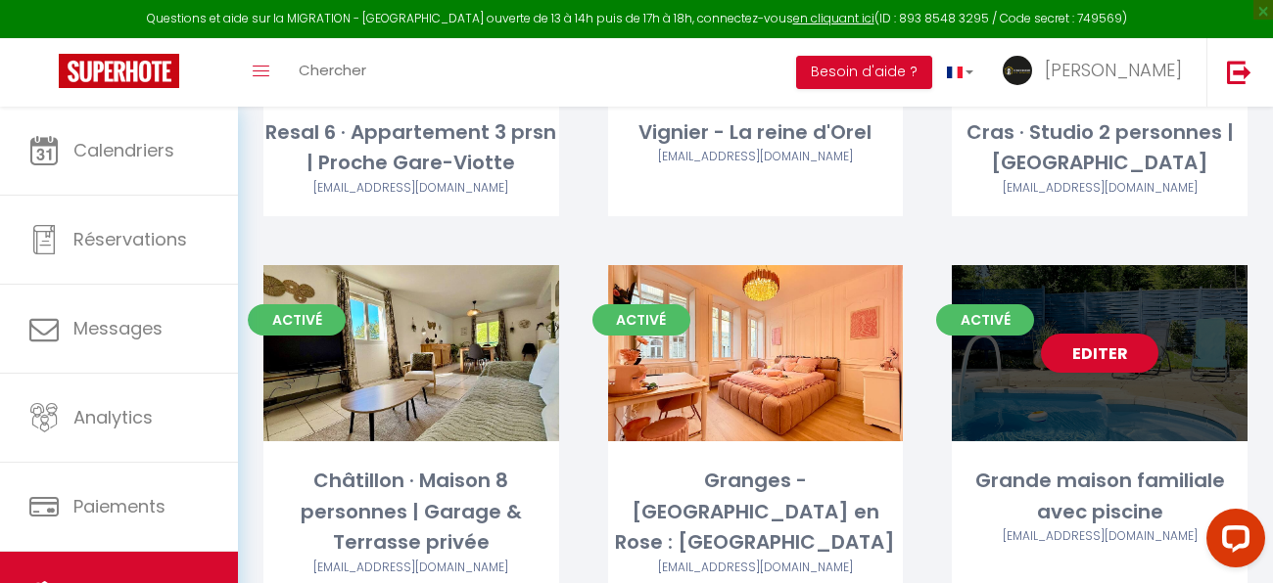
click at [1134, 265] on div "Editer" at bounding box center [1099, 353] width 296 height 176
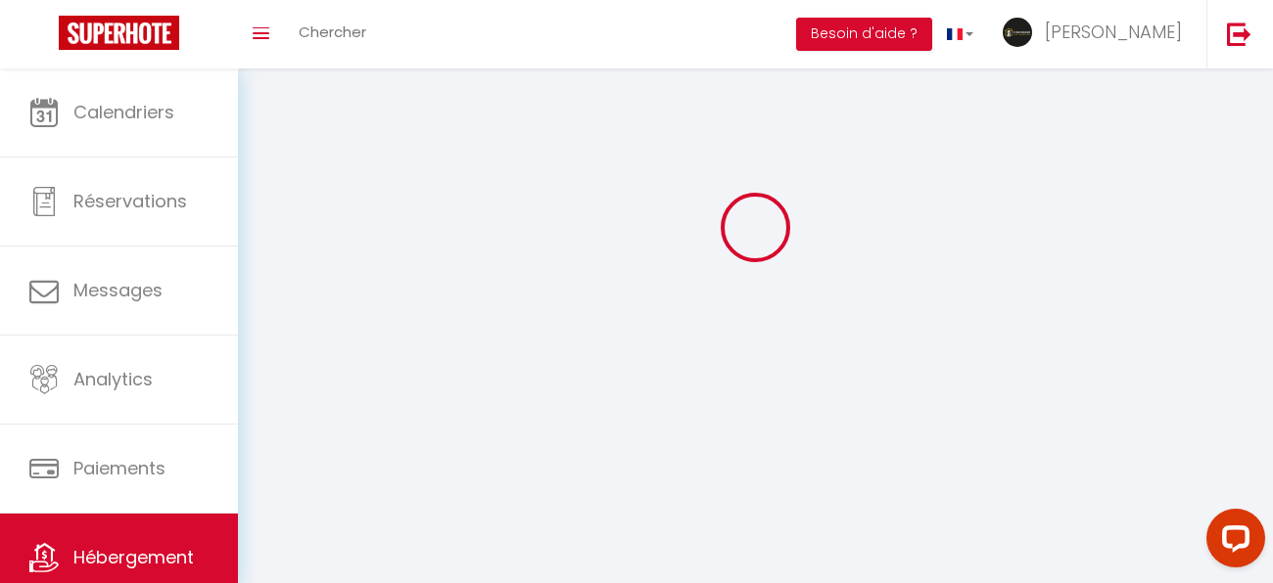
select select "1"
select select "28"
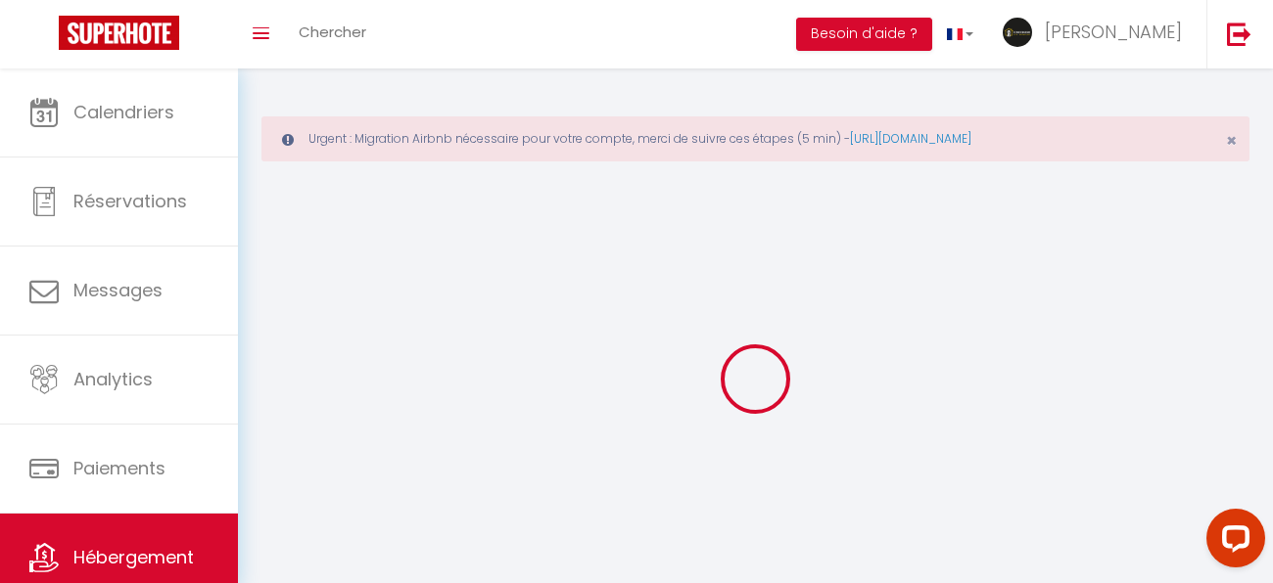
select select
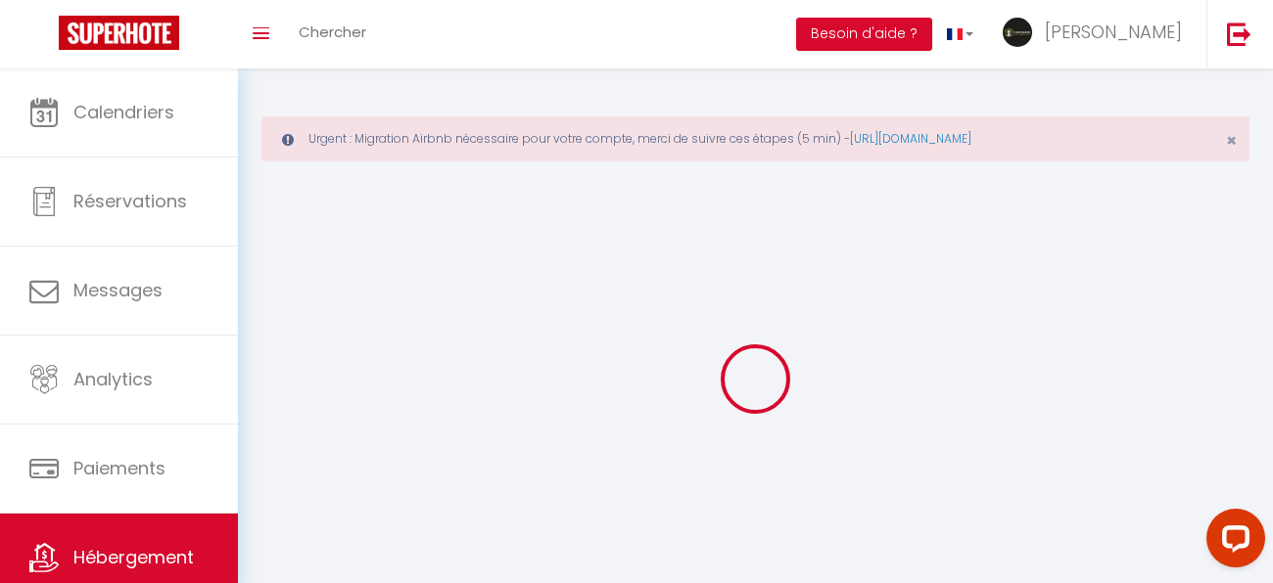
select select
checkbox input "false"
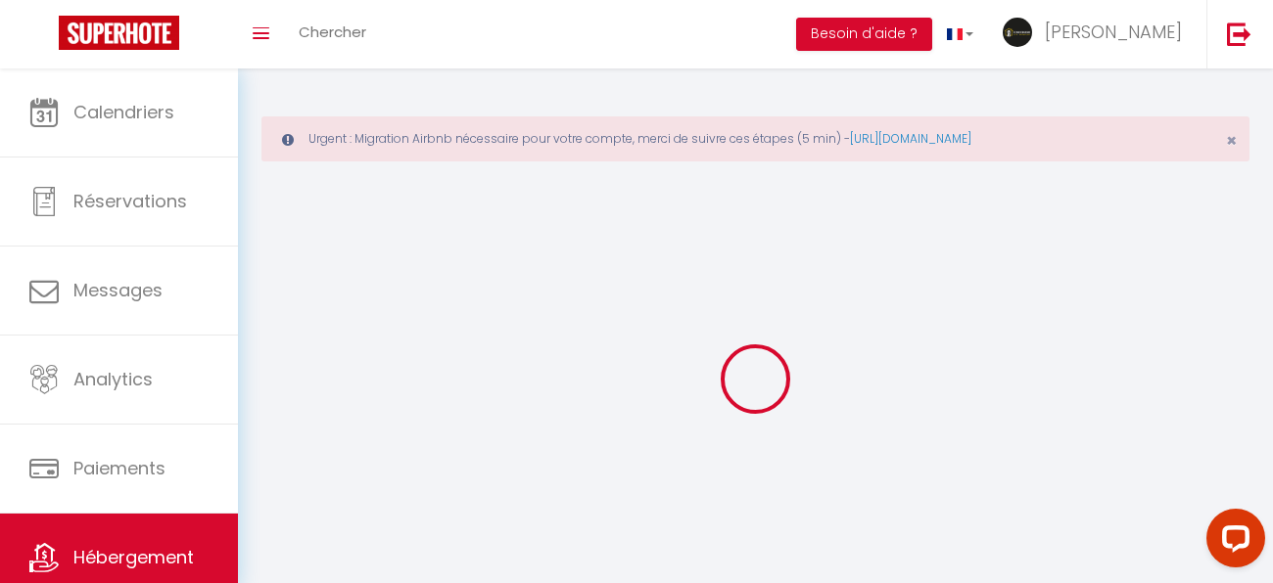
select select
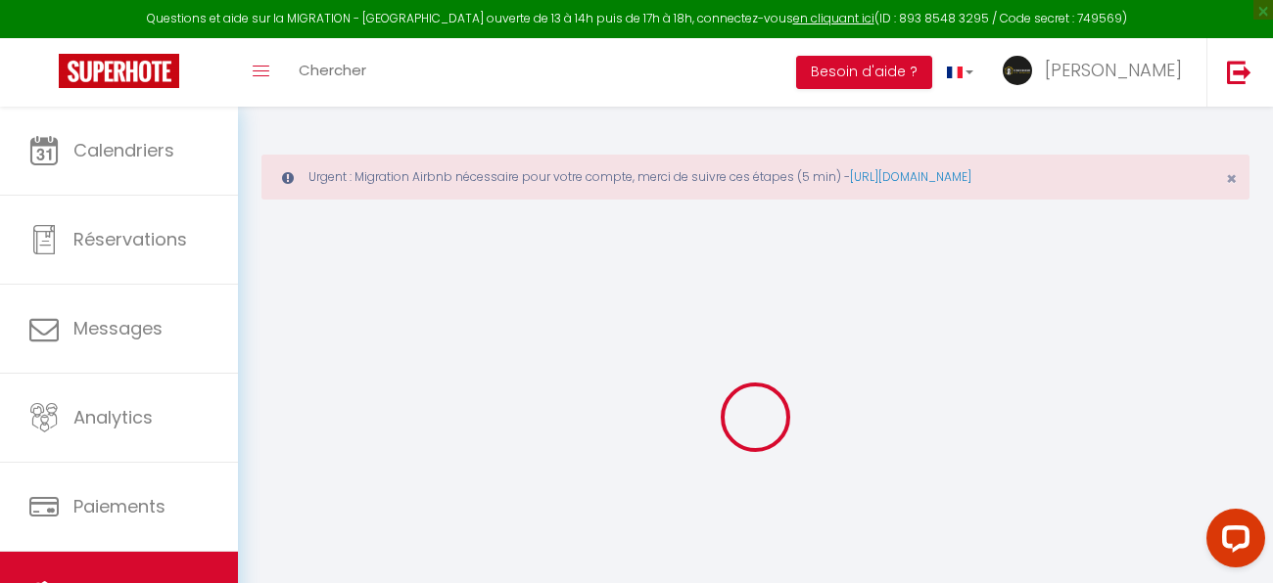
select select
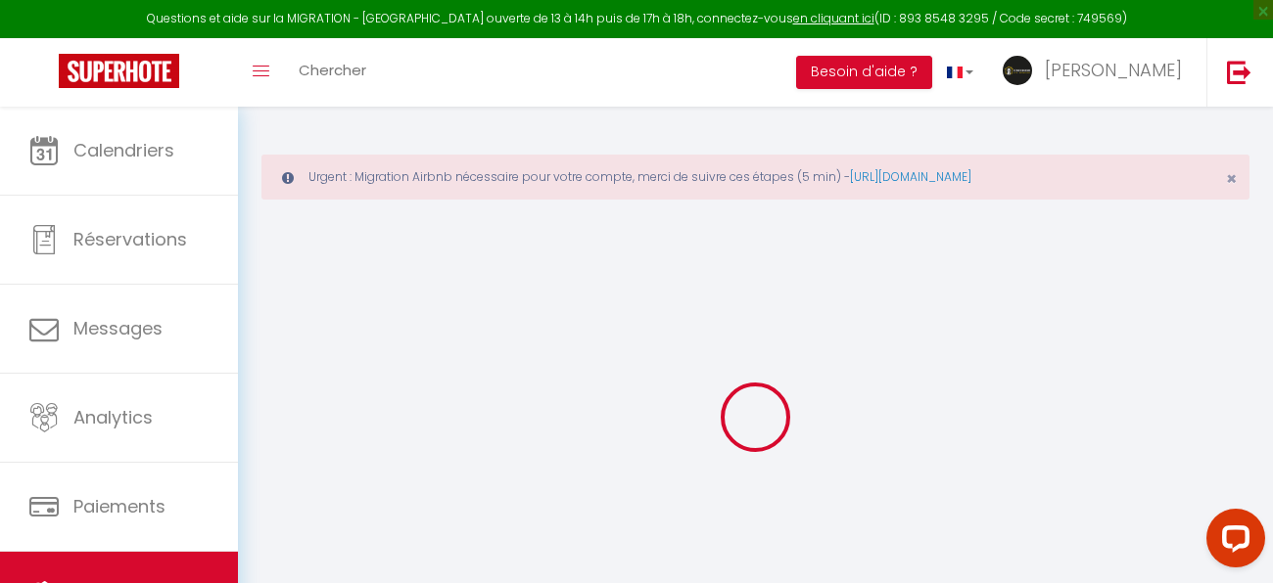
select select
checkbox input "false"
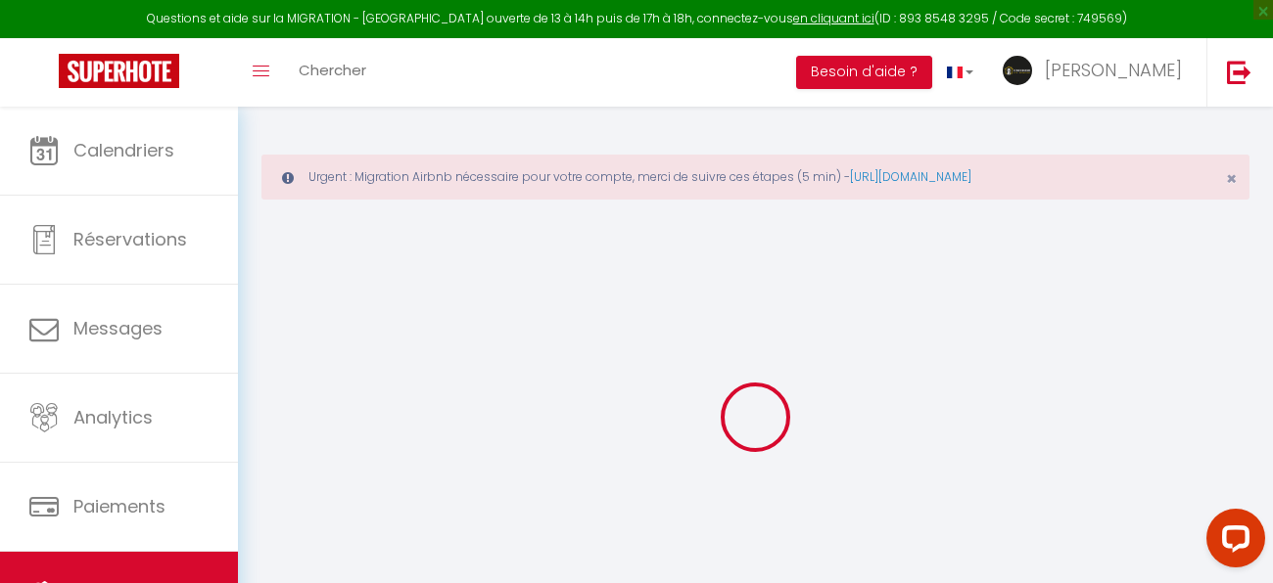
select select
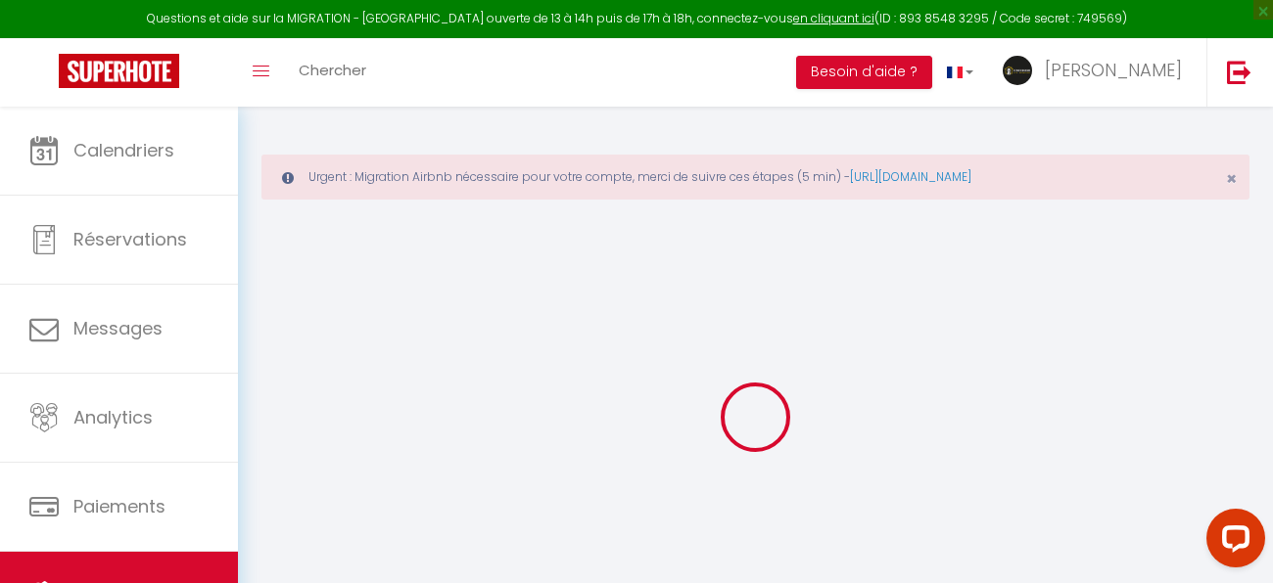
select select
checkbox input "false"
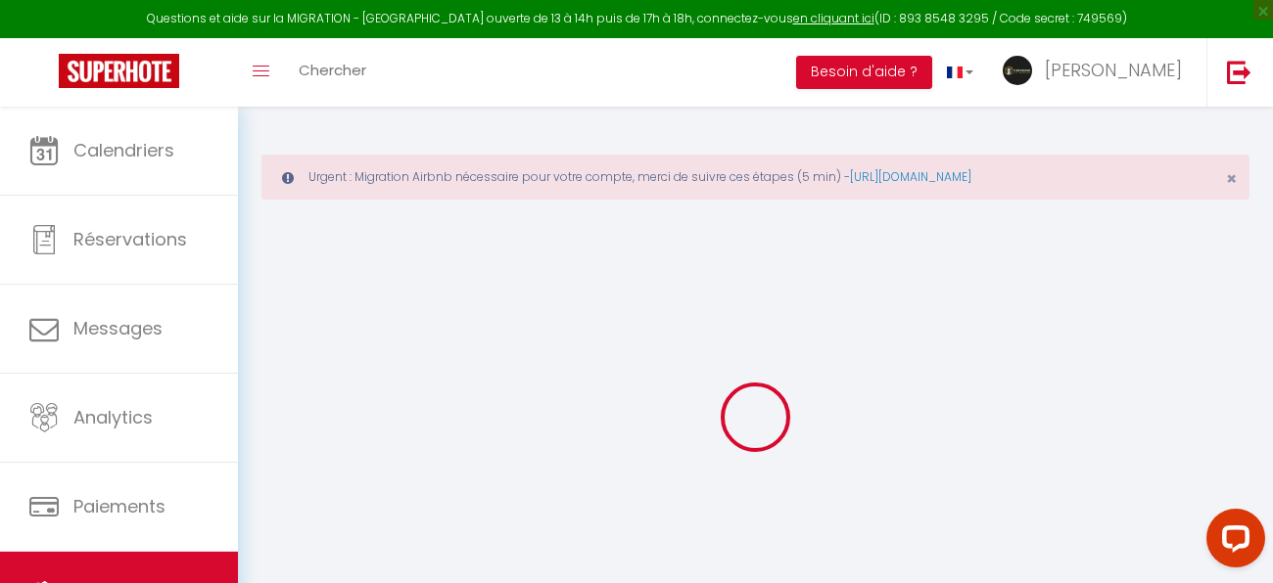
checkbox input "false"
select select
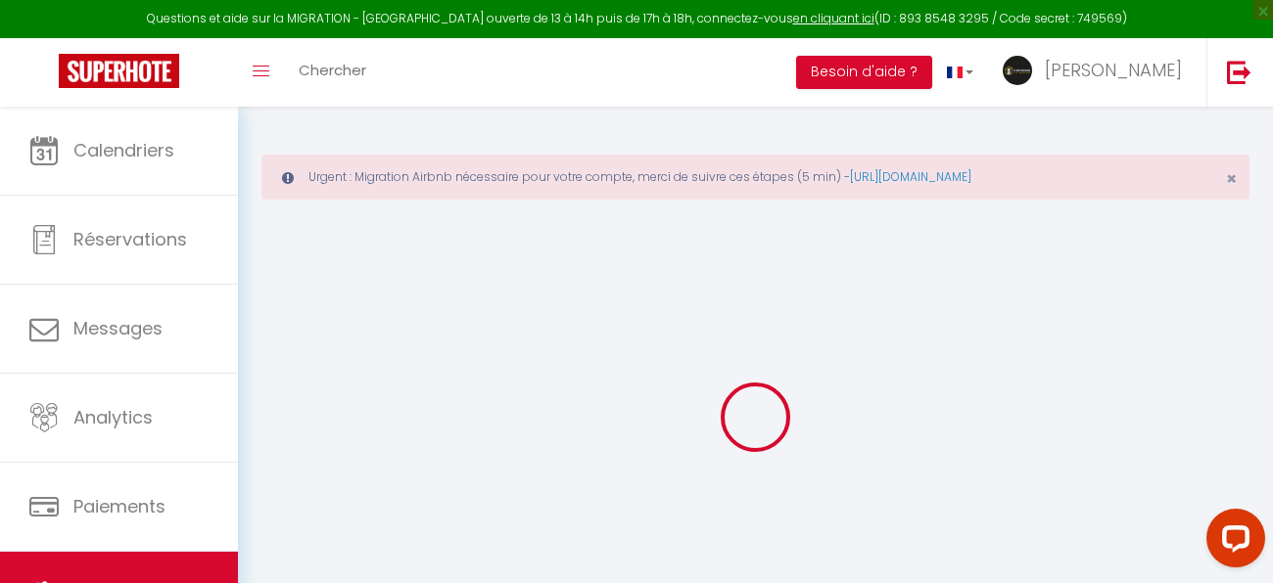
select select
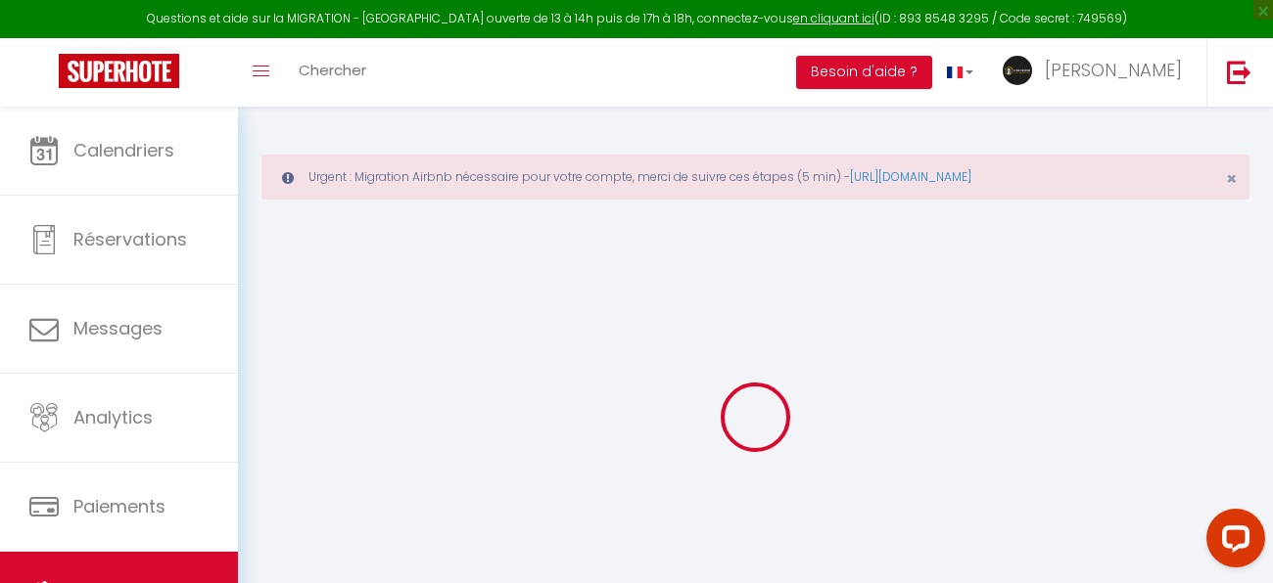
checkbox input "false"
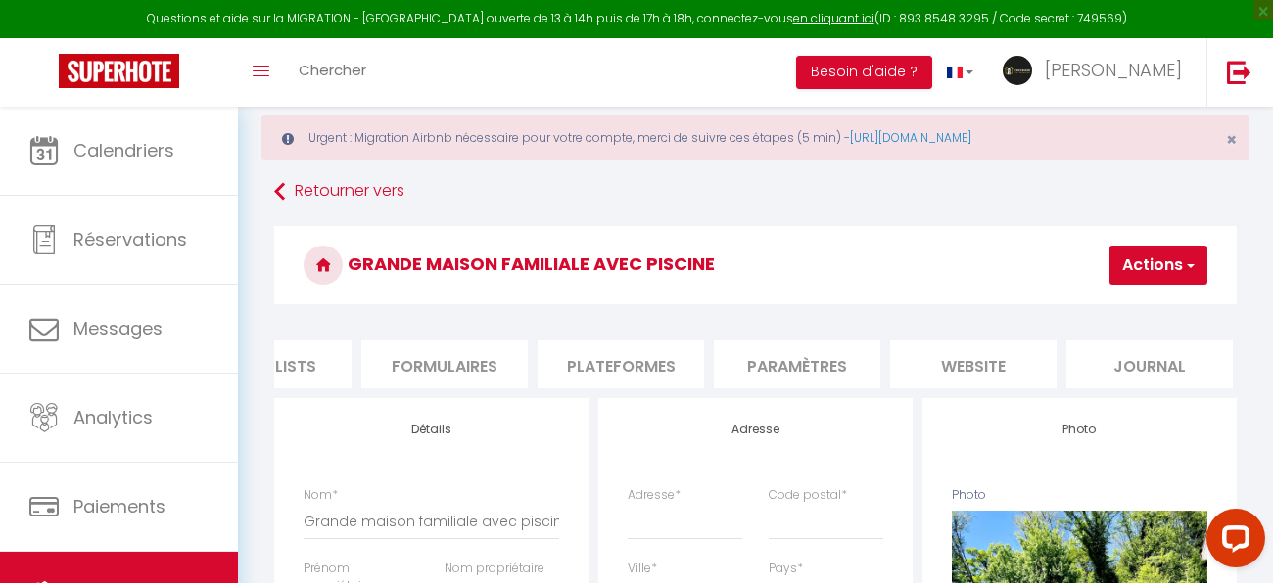
scroll to position [0, 799]
click at [969, 360] on li "website" at bounding box center [968, 365] width 166 height 48
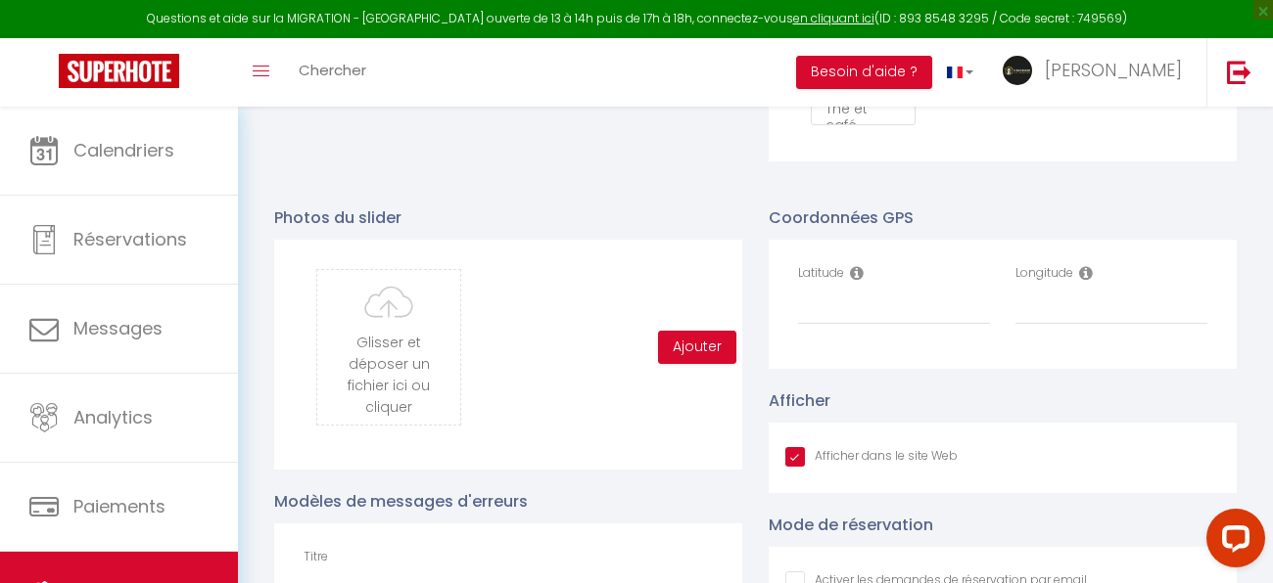
scroll to position [2065, 0]
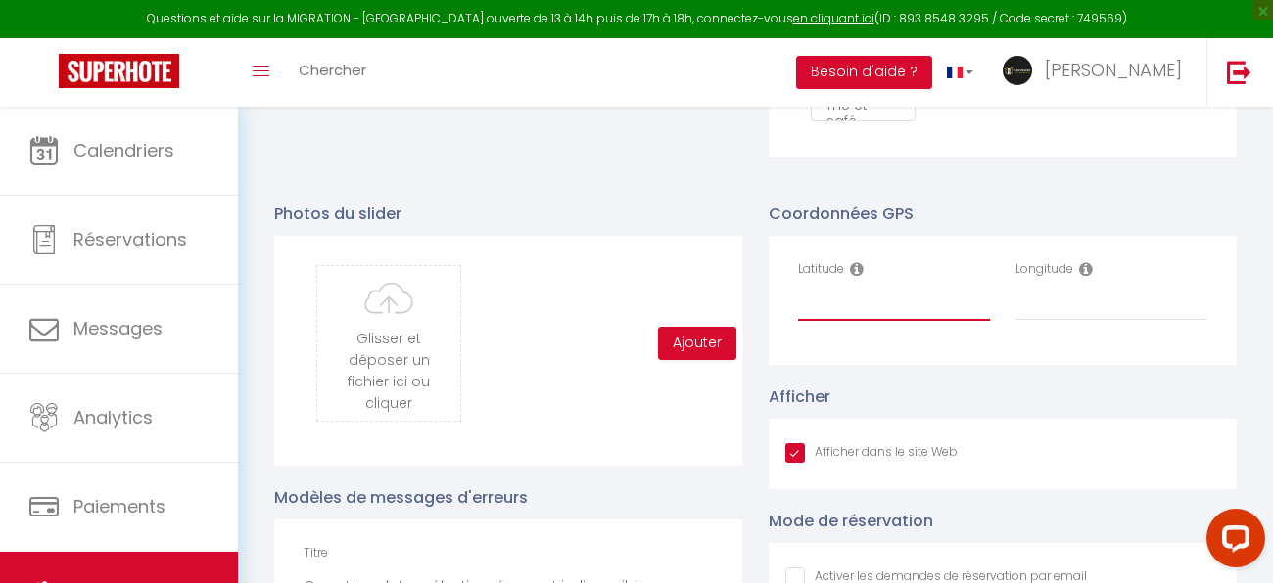
click at [869, 301] on input "Latitude" at bounding box center [894, 303] width 192 height 35
paste input "47.294685"
click at [1072, 304] on input "Longitude" at bounding box center [1111, 303] width 192 height 35
paste input "5.997532"
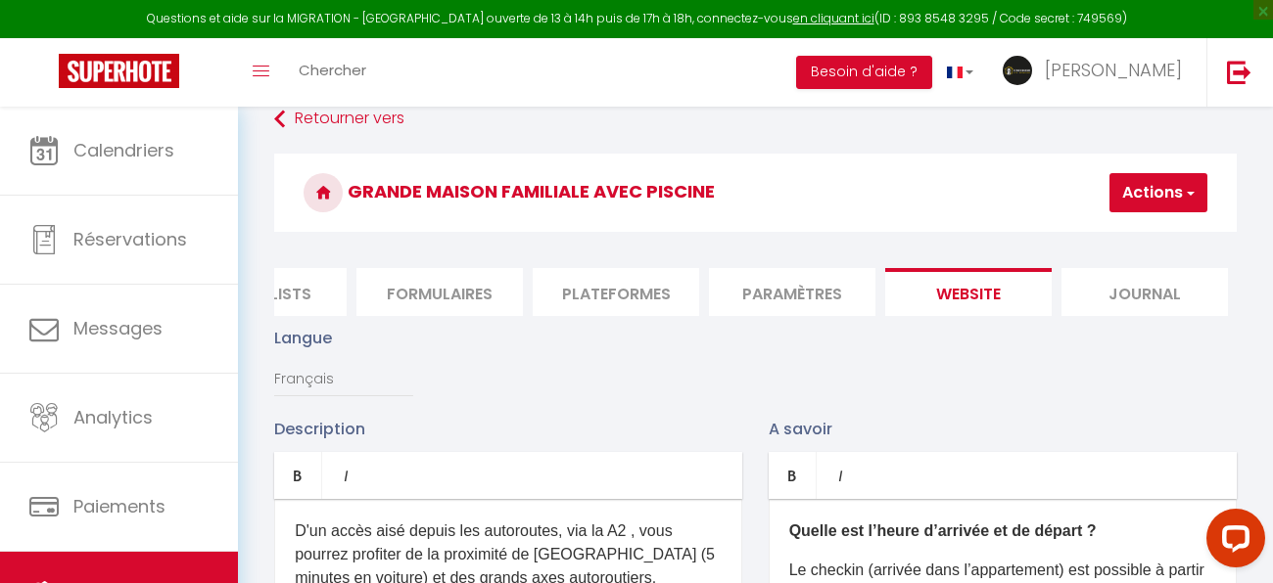
scroll to position [115, 0]
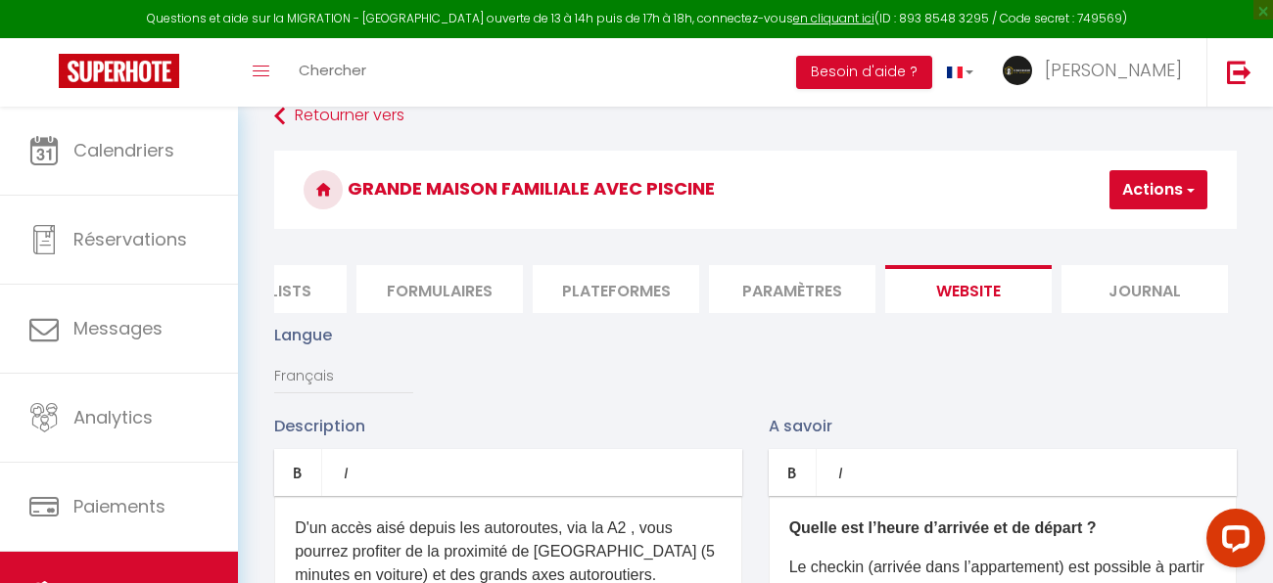
click at [1144, 191] on button "Actions" at bounding box center [1158, 189] width 98 height 39
click at [1134, 237] on input "Enregistrer" at bounding box center [1107, 233] width 72 height 20
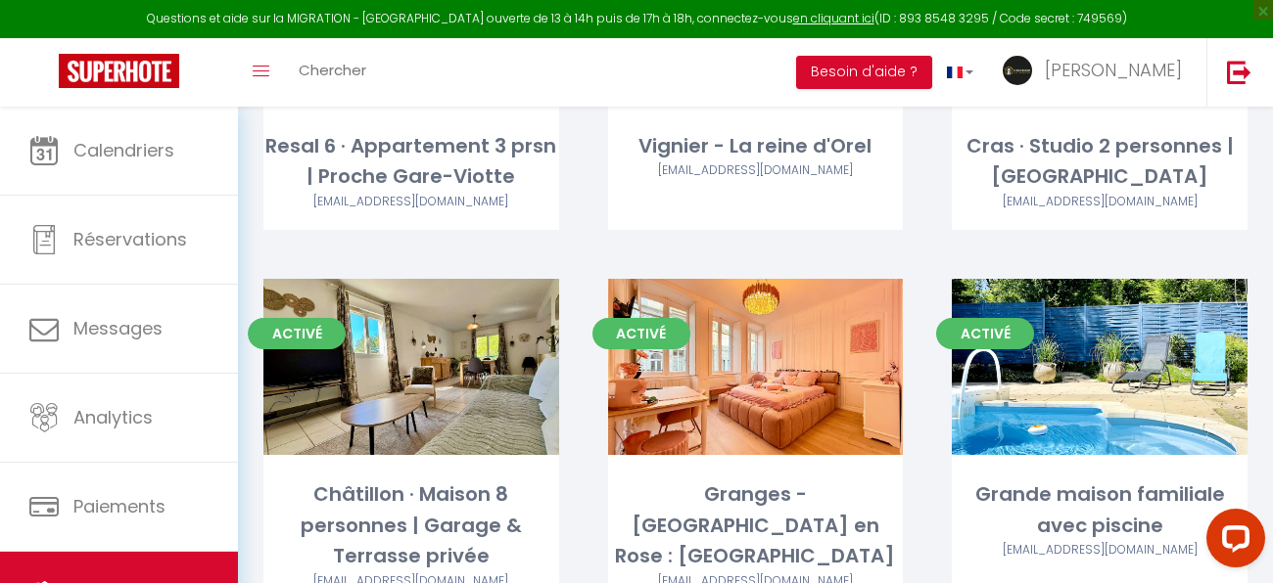
scroll to position [4261, 0]
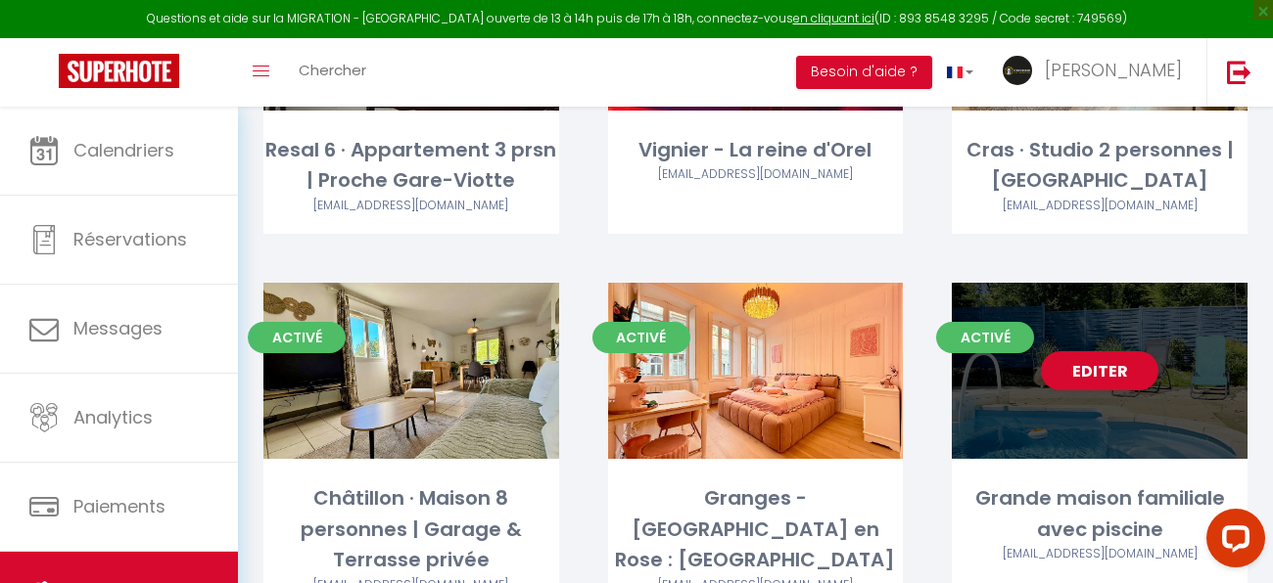
click at [1061, 299] on div "Editer" at bounding box center [1099, 371] width 296 height 176
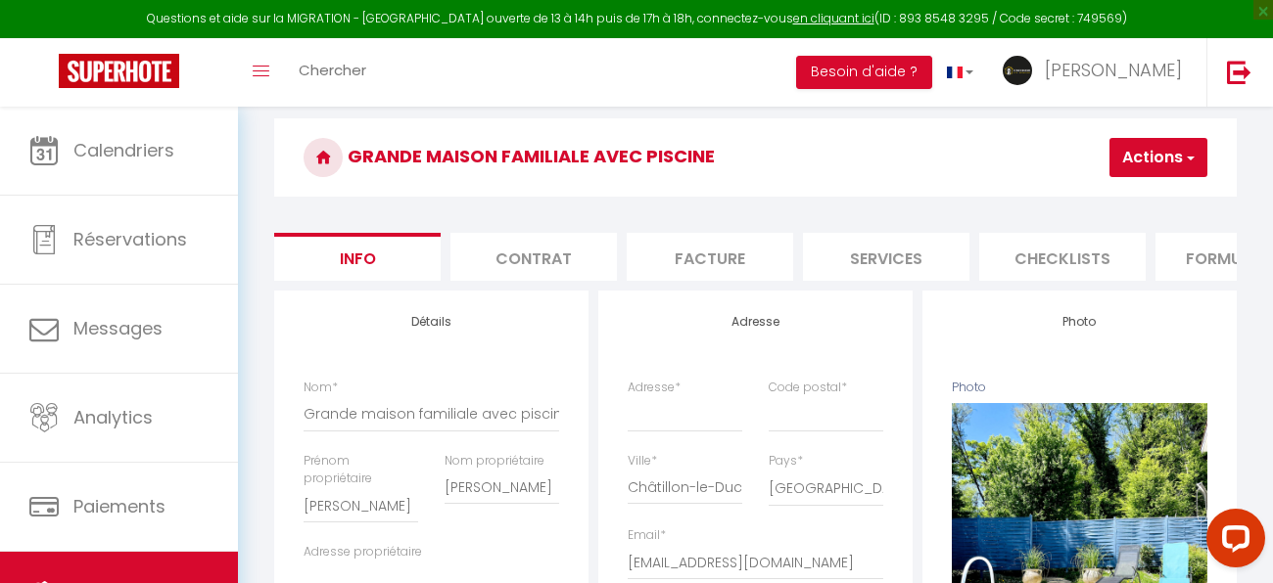
scroll to position [149, 0]
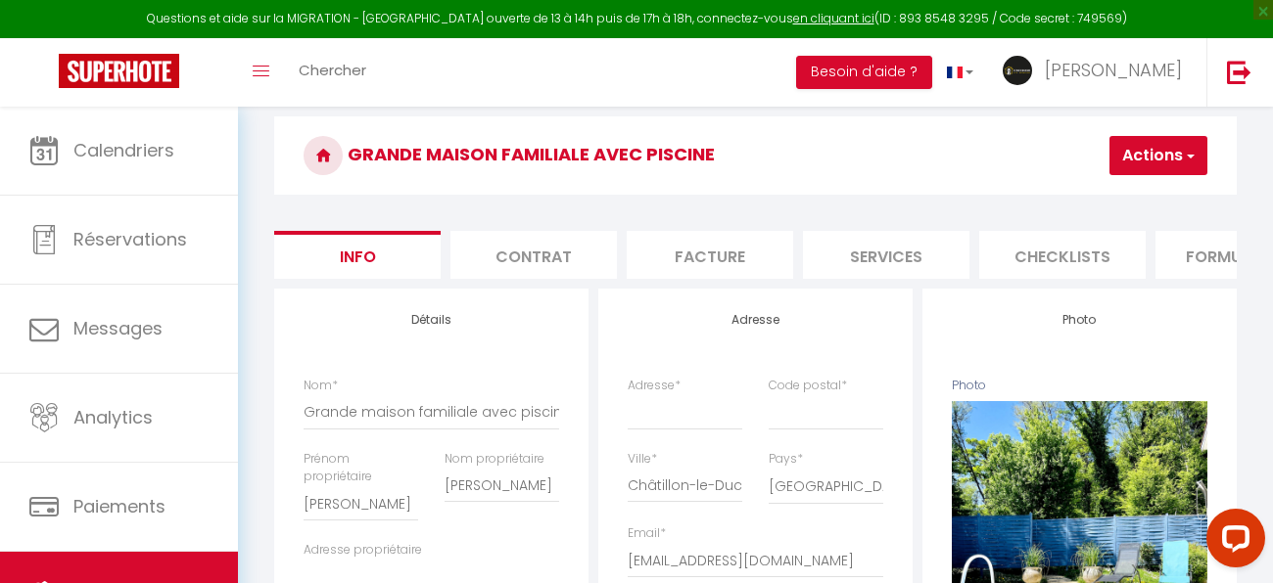
click at [834, 247] on li "Services" at bounding box center [886, 255] width 166 height 48
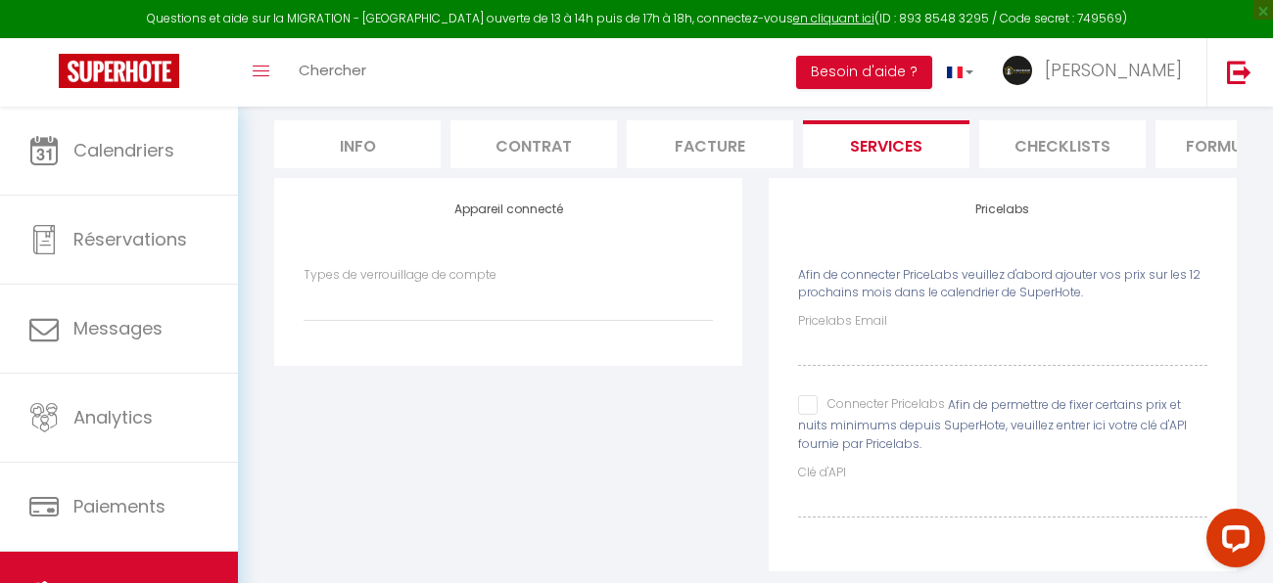
scroll to position [261, 0]
click at [806, 397] on input "Connecter Pricelabs" at bounding box center [871, 404] width 147 height 20
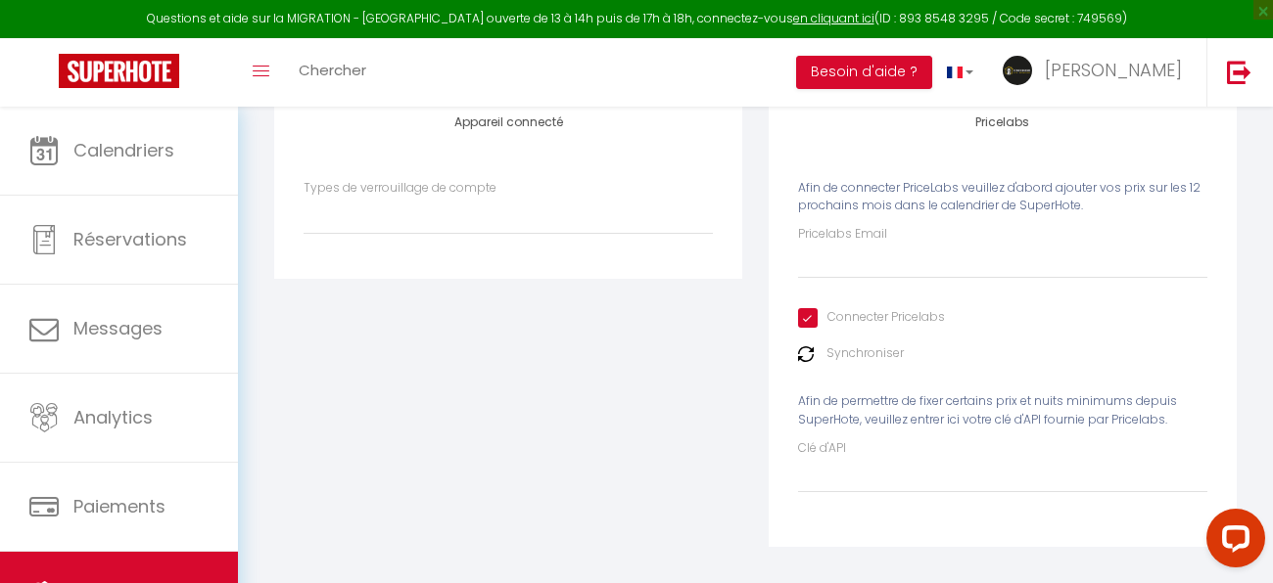
scroll to position [358, 0]
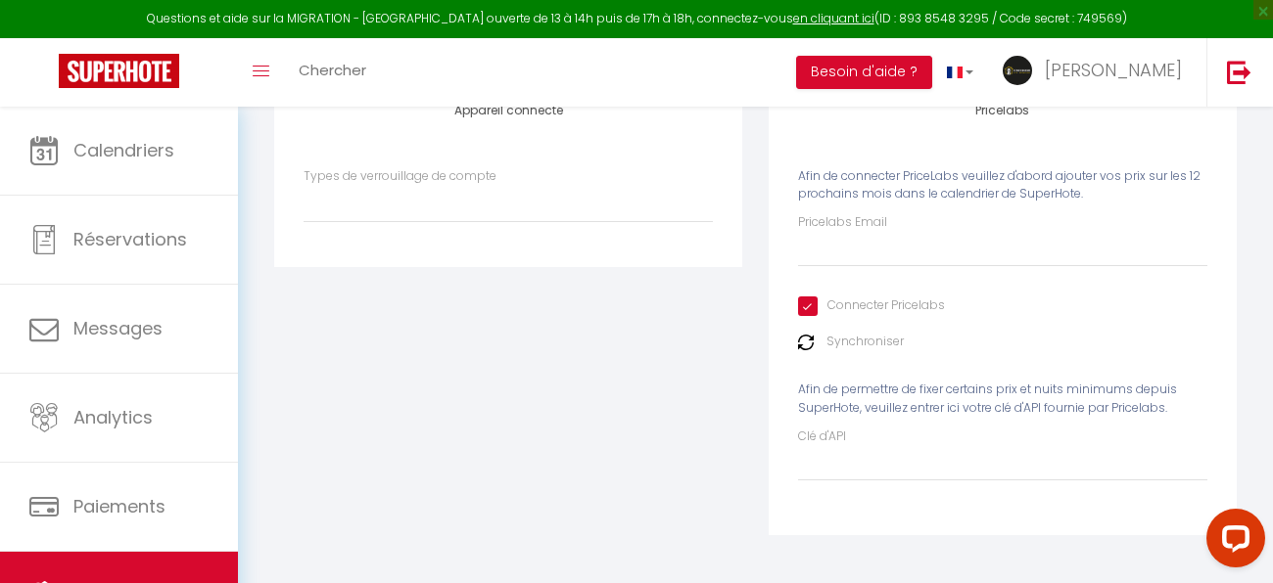
click at [846, 219] on label "Pricelabs Email" at bounding box center [842, 222] width 89 height 19
click at [846, 232] on input "Pricelabs Email" at bounding box center [1002, 249] width 409 height 35
click at [801, 343] on img at bounding box center [806, 343] width 16 height 16
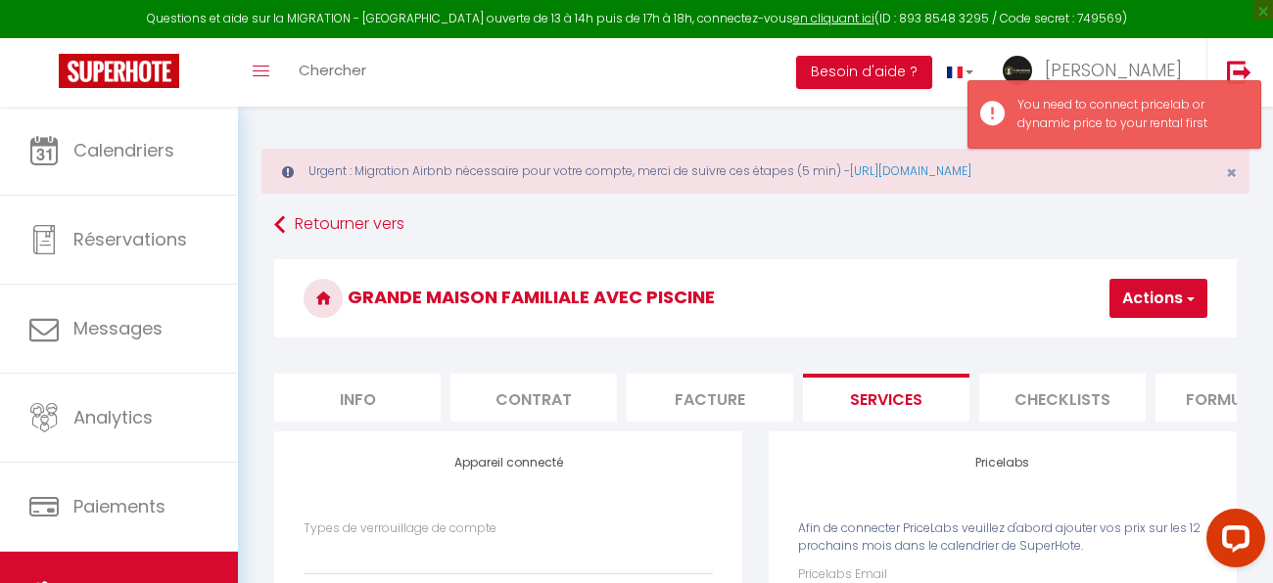
scroll to position [0, 0]
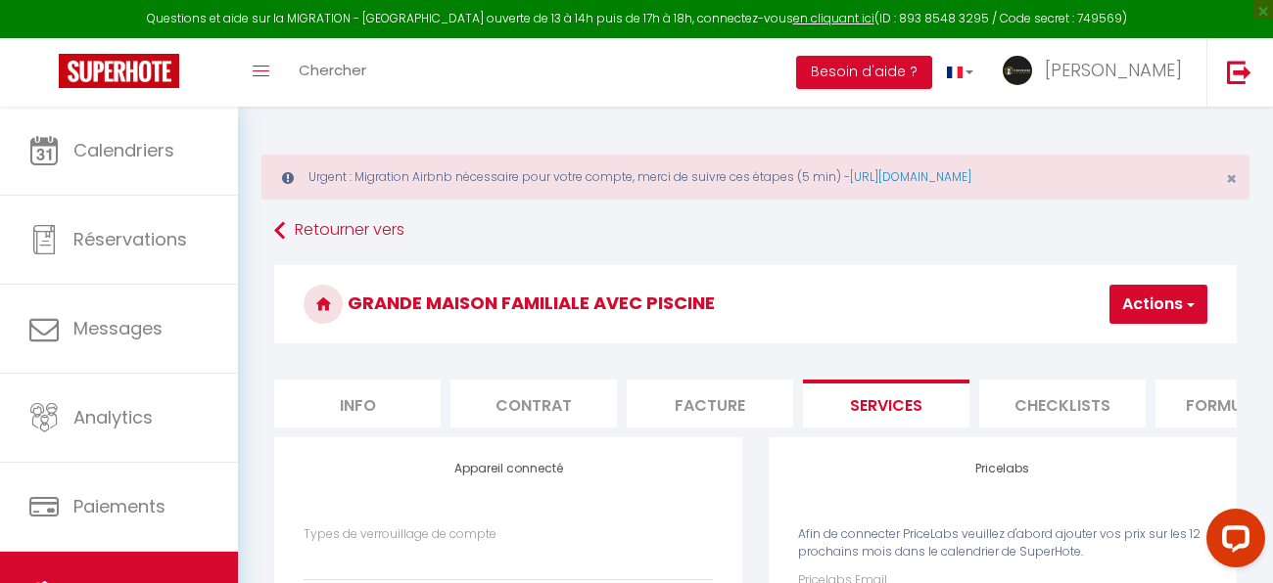
click at [1190, 307] on span "button" at bounding box center [1188, 305] width 13 height 20
click at [1163, 358] on link "Enregistrer" at bounding box center [1128, 347] width 155 height 25
